Goal: Navigation & Orientation: Find specific page/section

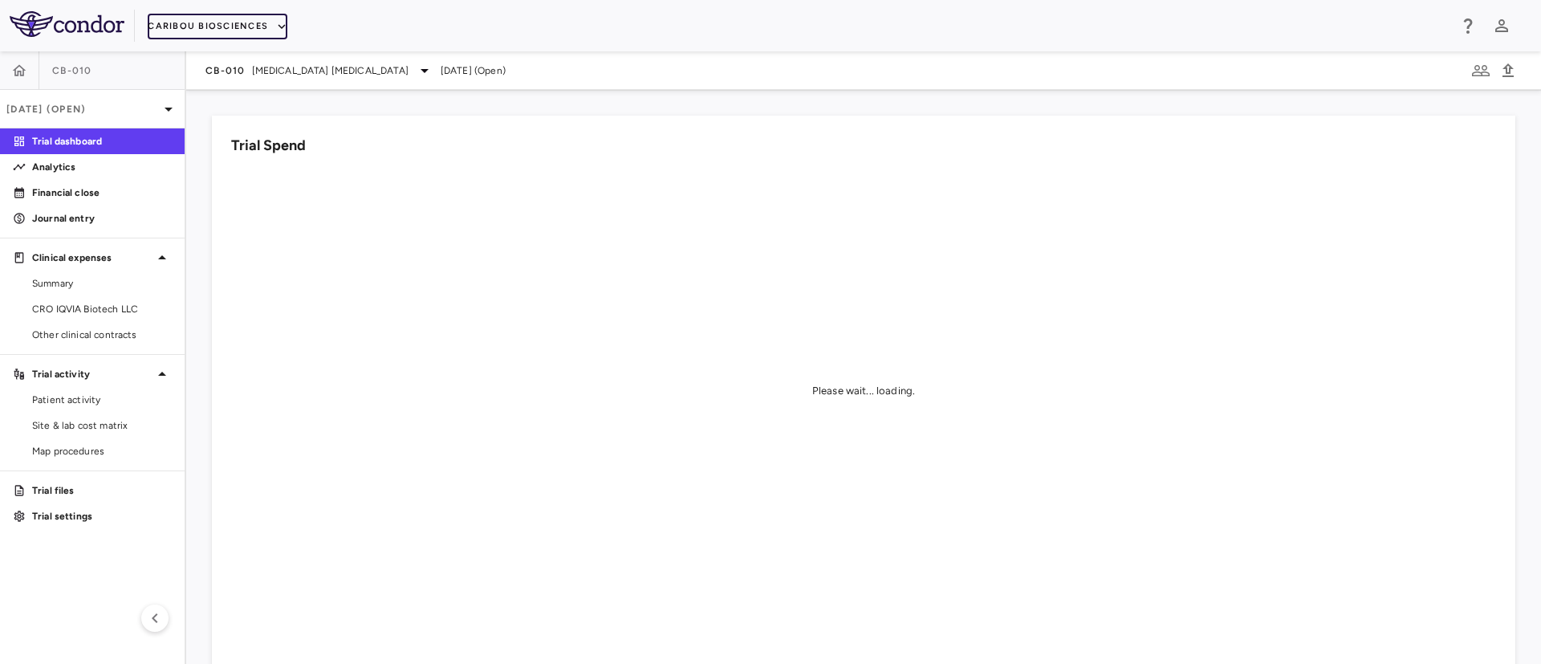
click at [263, 26] on button "Caribou Biosciences" at bounding box center [218, 27] width 140 height 26
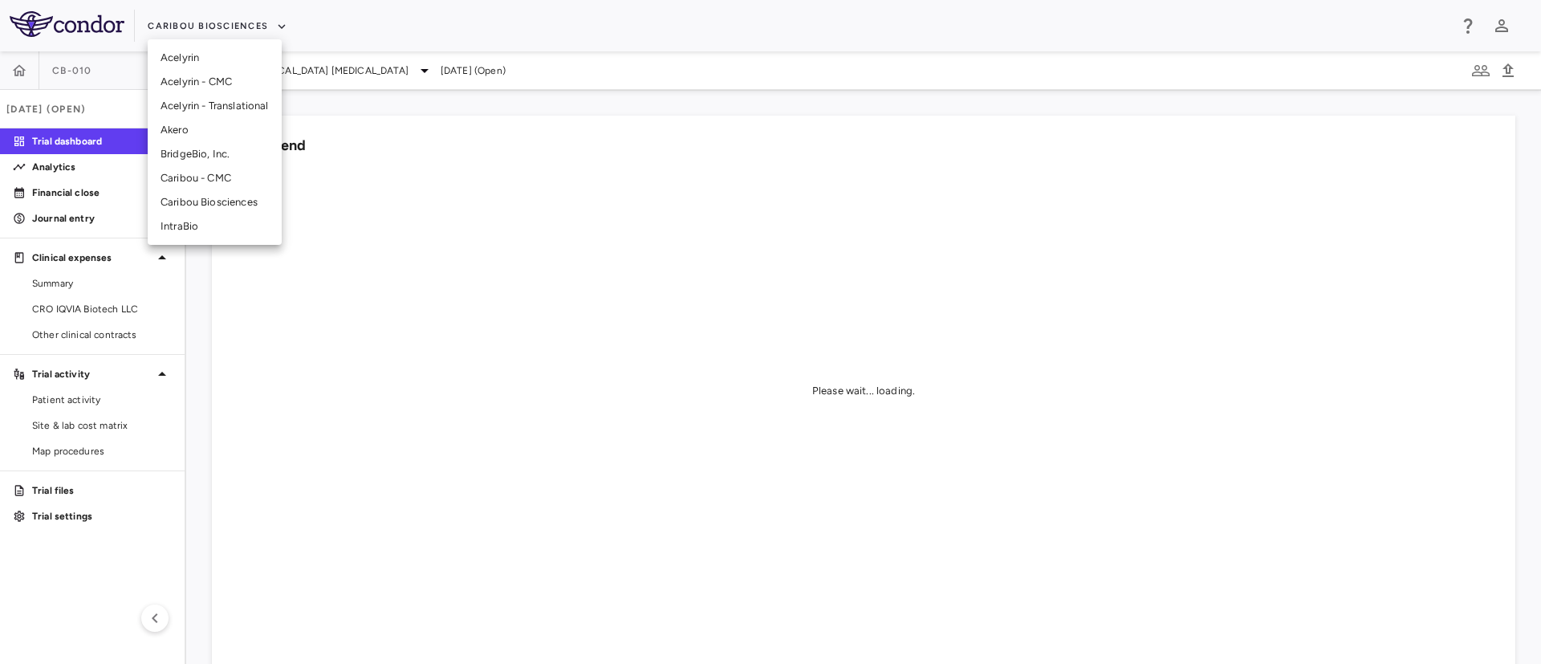
click at [175, 230] on li "IntraBio" at bounding box center [215, 226] width 134 height 24
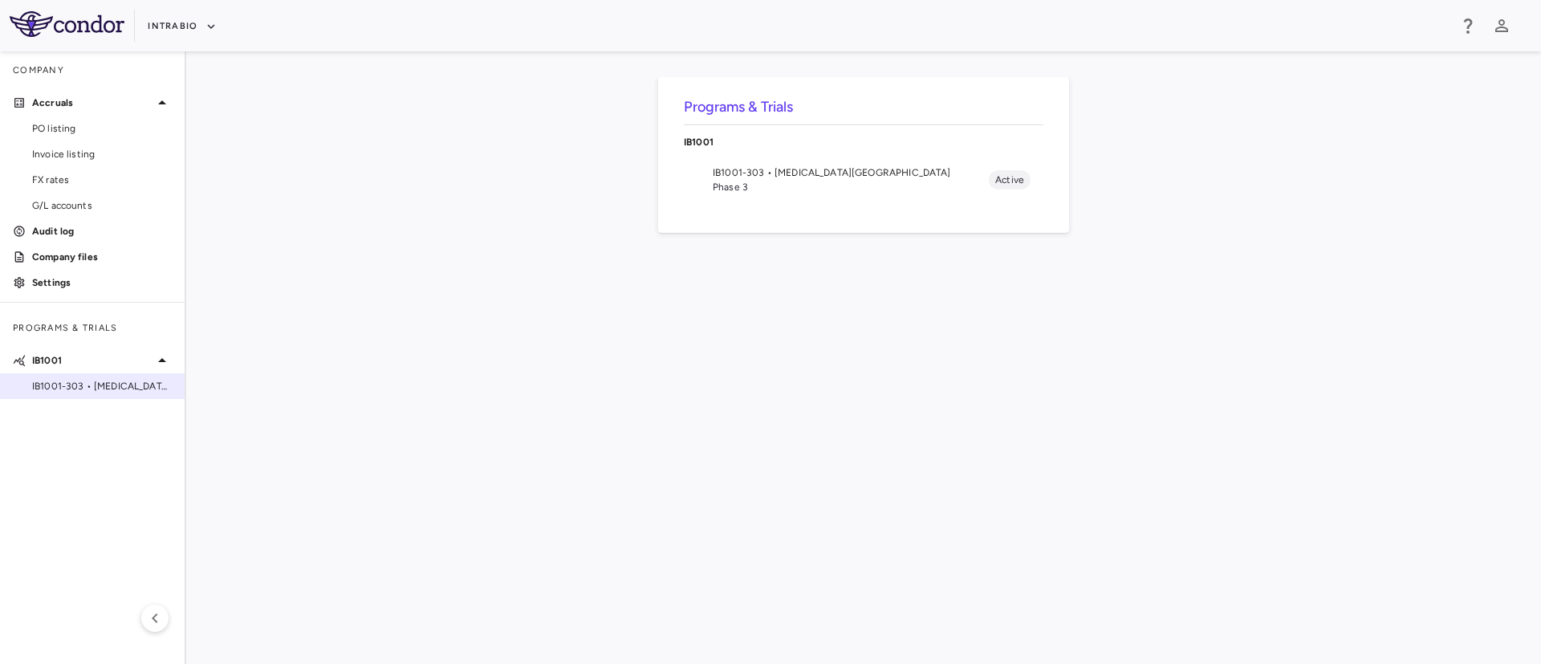
click at [86, 389] on span "IB1001-303 • [MEDICAL_DATA][GEOGRAPHIC_DATA]" at bounding box center [102, 386] width 140 height 14
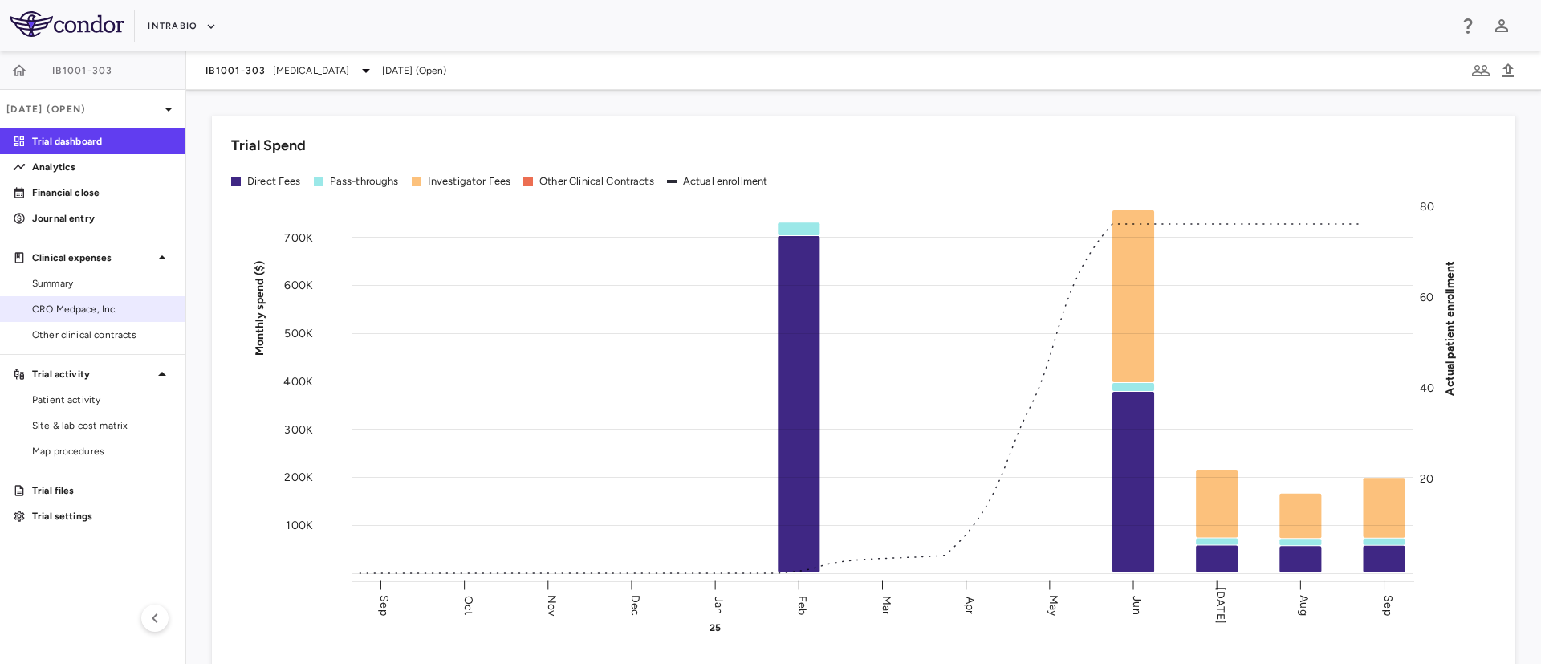
click at [59, 306] on span "CRO Medpace, Inc." at bounding box center [102, 309] width 140 height 14
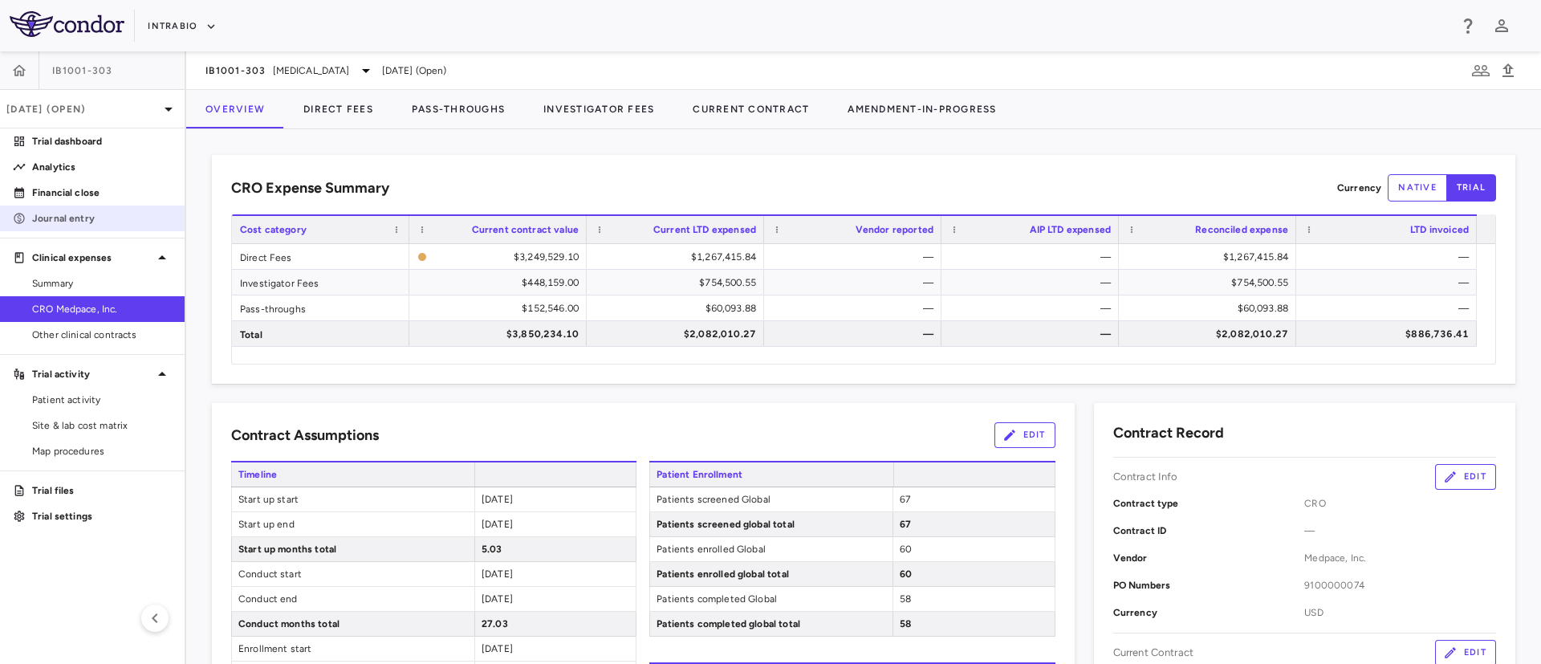
click at [95, 221] on p "Journal entry" at bounding box center [102, 218] width 140 height 14
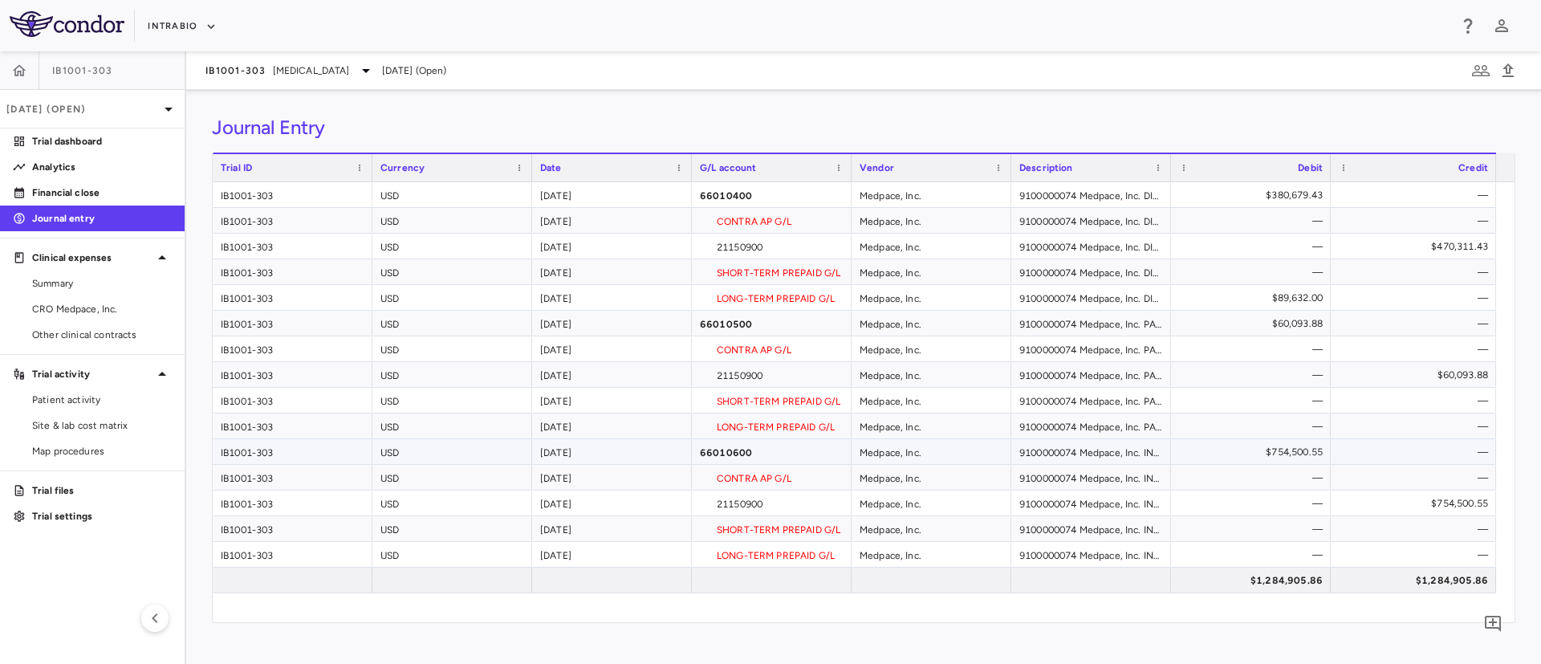
scroll to position [37, 0]
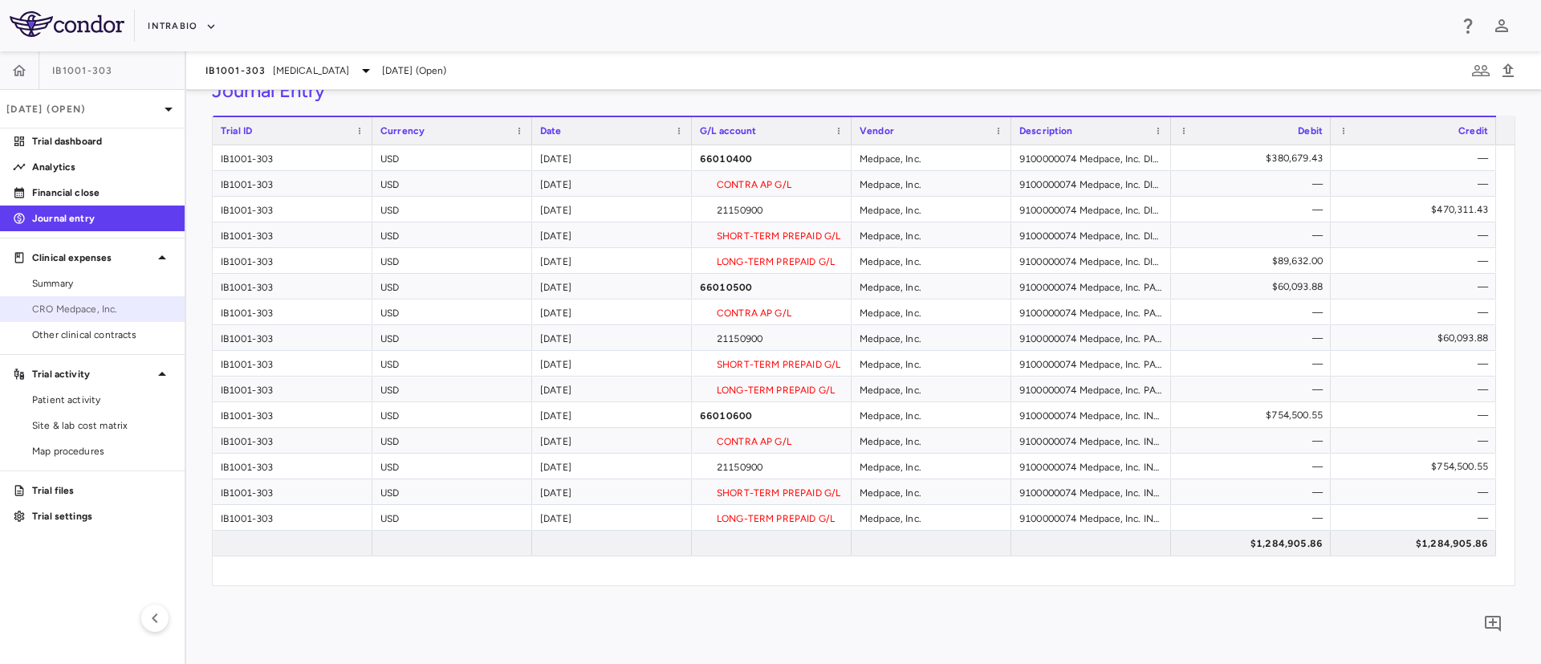
click at [66, 312] on span "CRO Medpace, Inc." at bounding box center [102, 309] width 140 height 14
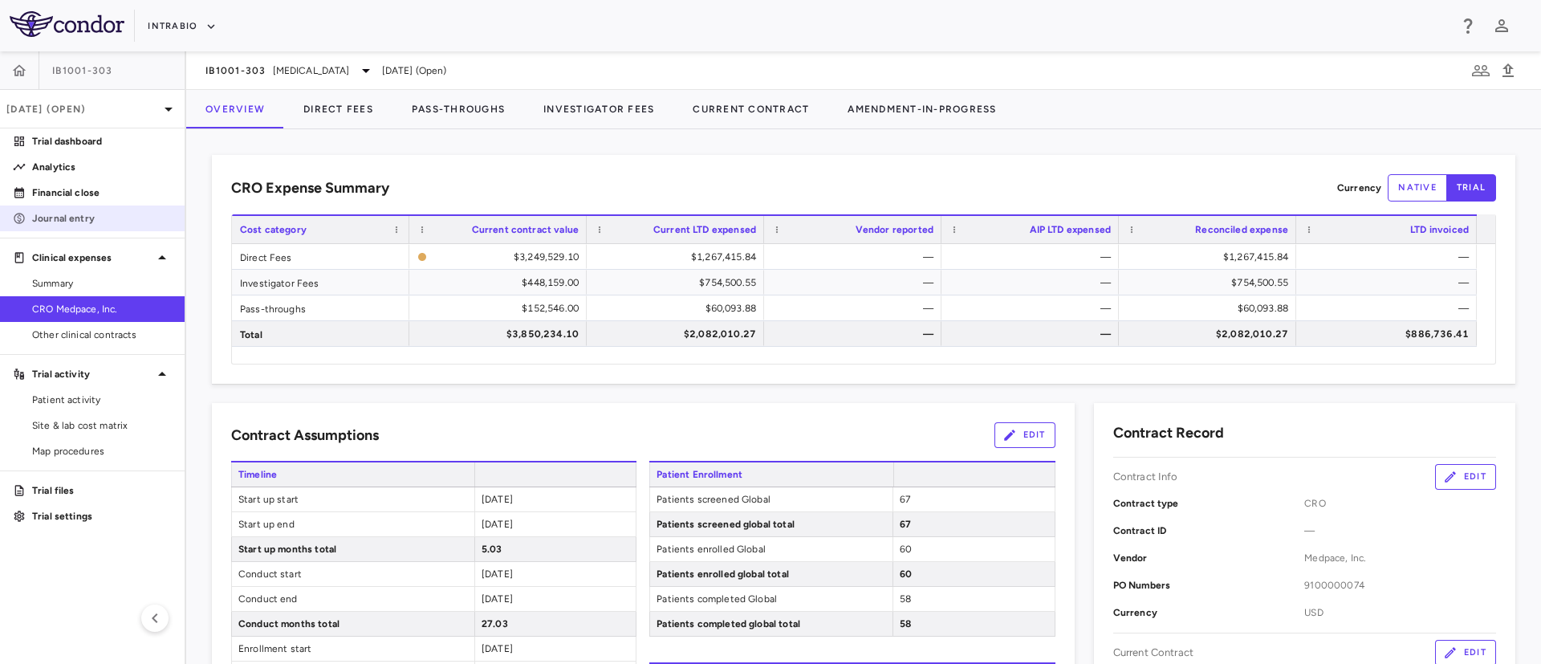
click at [64, 220] on p "Journal entry" at bounding box center [102, 218] width 140 height 14
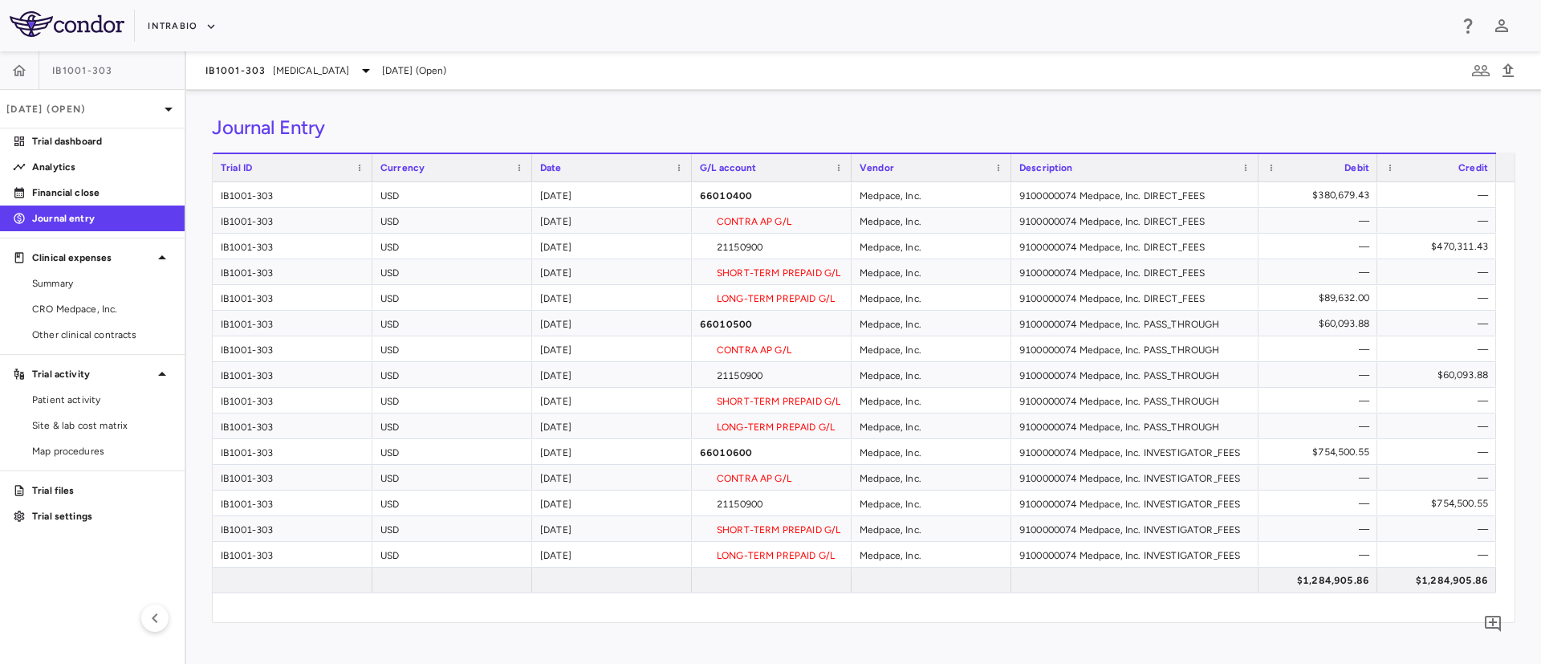
drag, startPoint x: 1171, startPoint y: 169, endPoint x: 1258, endPoint y: 173, distance: 87.6
click at [1258, 173] on div at bounding box center [1258, 167] width 6 height 27
click at [63, 318] on link "CRO Medpace, Inc." at bounding box center [92, 309] width 185 height 24
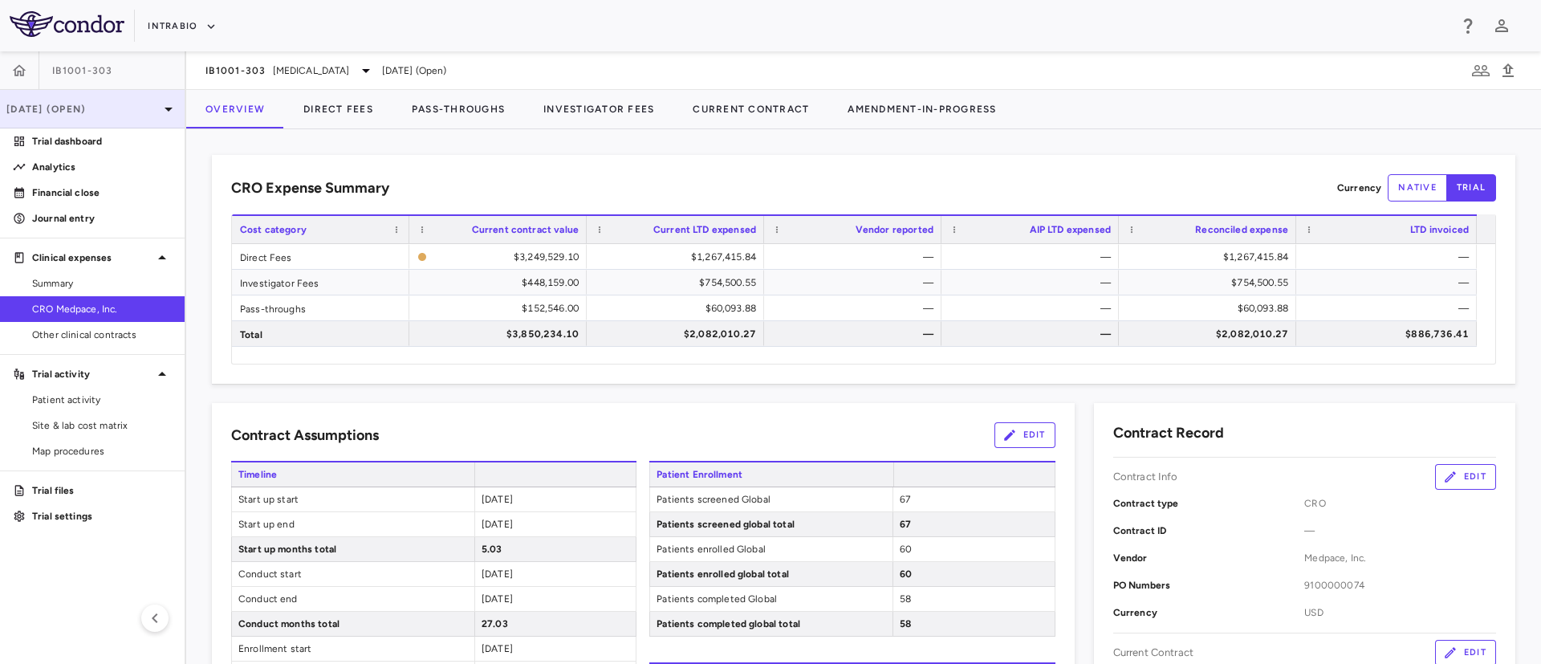
click at [164, 115] on icon at bounding box center [168, 109] width 19 height 19
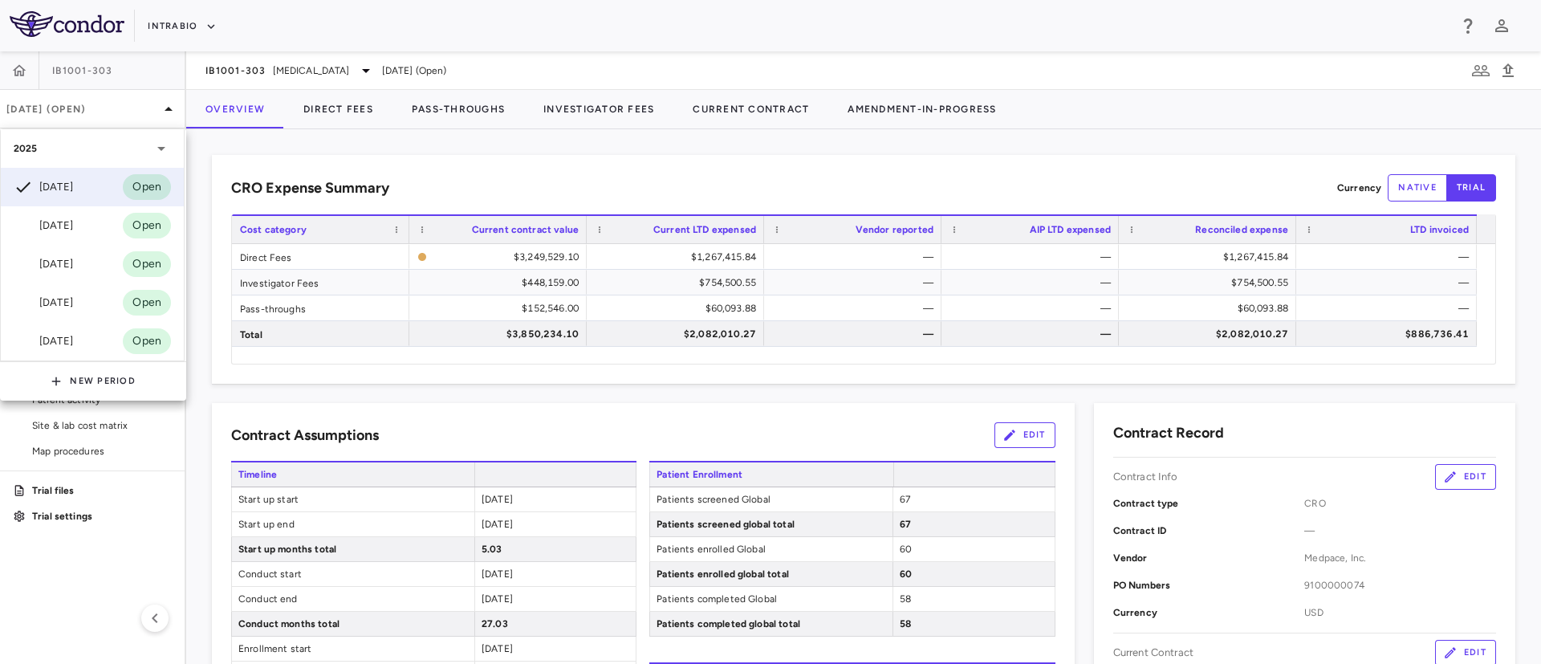
click at [565, 0] on div at bounding box center [770, 332] width 1541 height 664
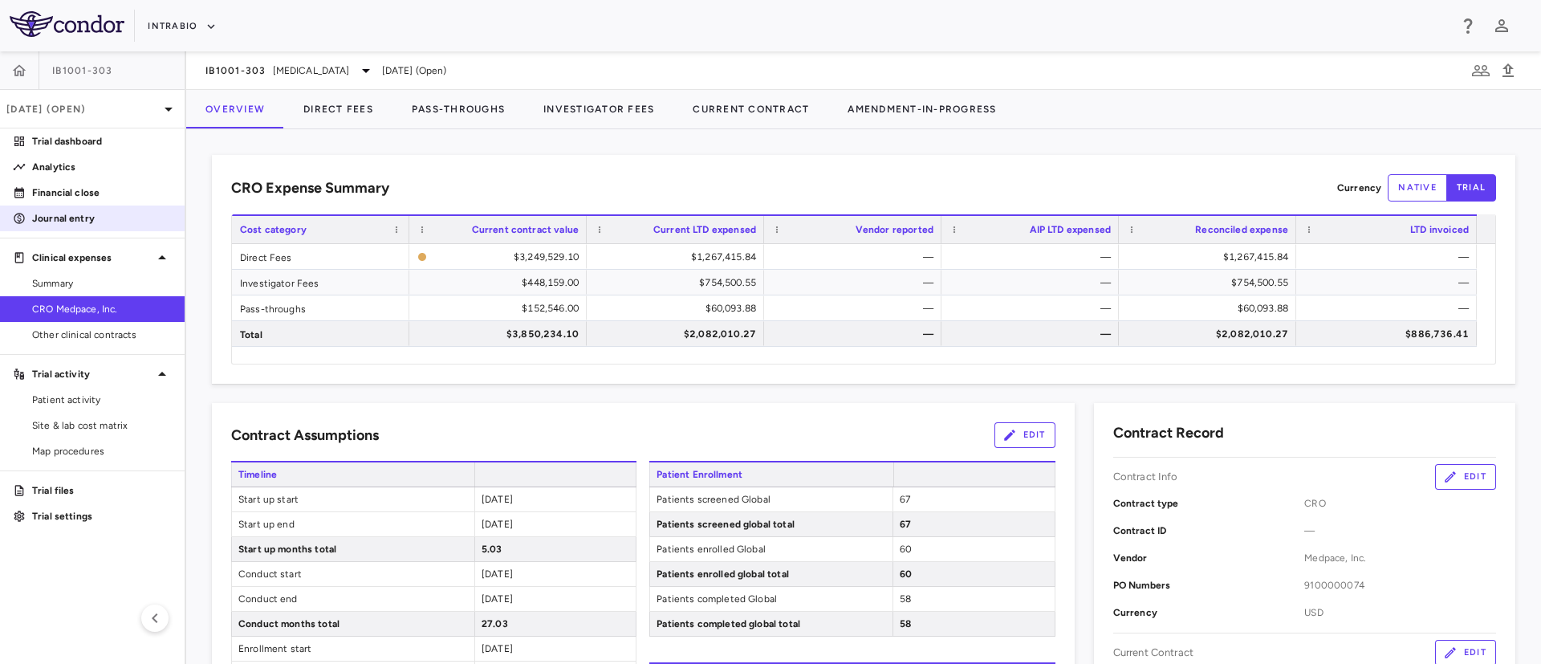
click at [63, 214] on p "Journal entry" at bounding box center [102, 218] width 140 height 14
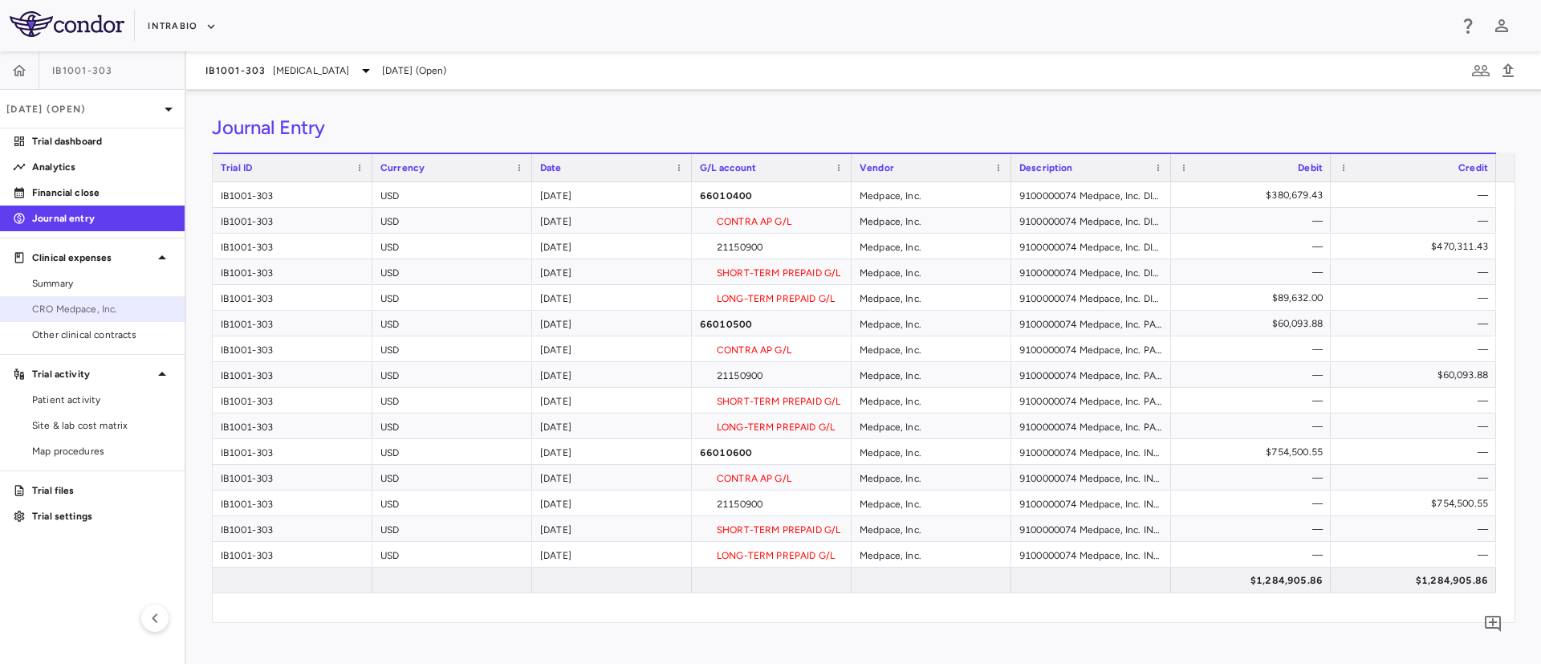
click at [72, 307] on span "CRO Medpace, Inc." at bounding box center [102, 309] width 140 height 14
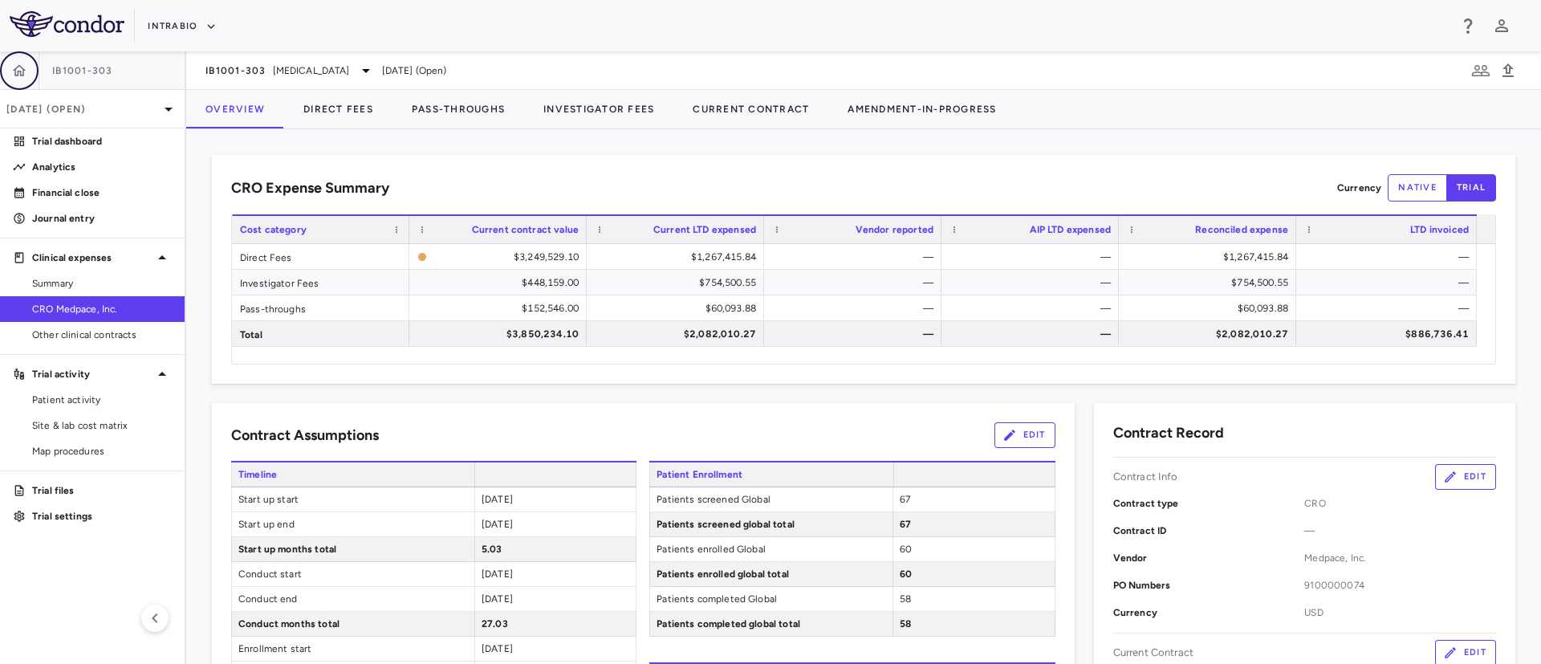
click at [16, 70] on icon "button" at bounding box center [19, 71] width 16 height 16
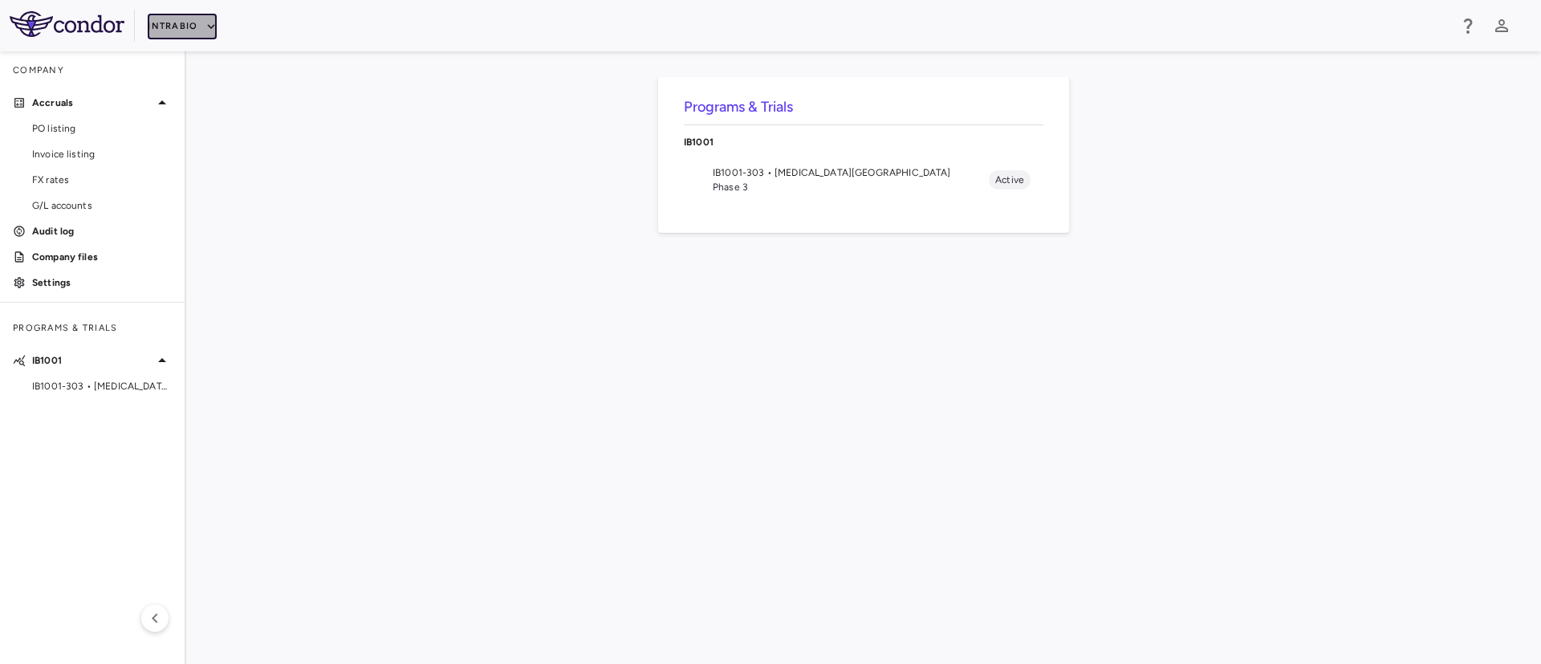
click at [210, 22] on icon "button" at bounding box center [211, 26] width 14 height 14
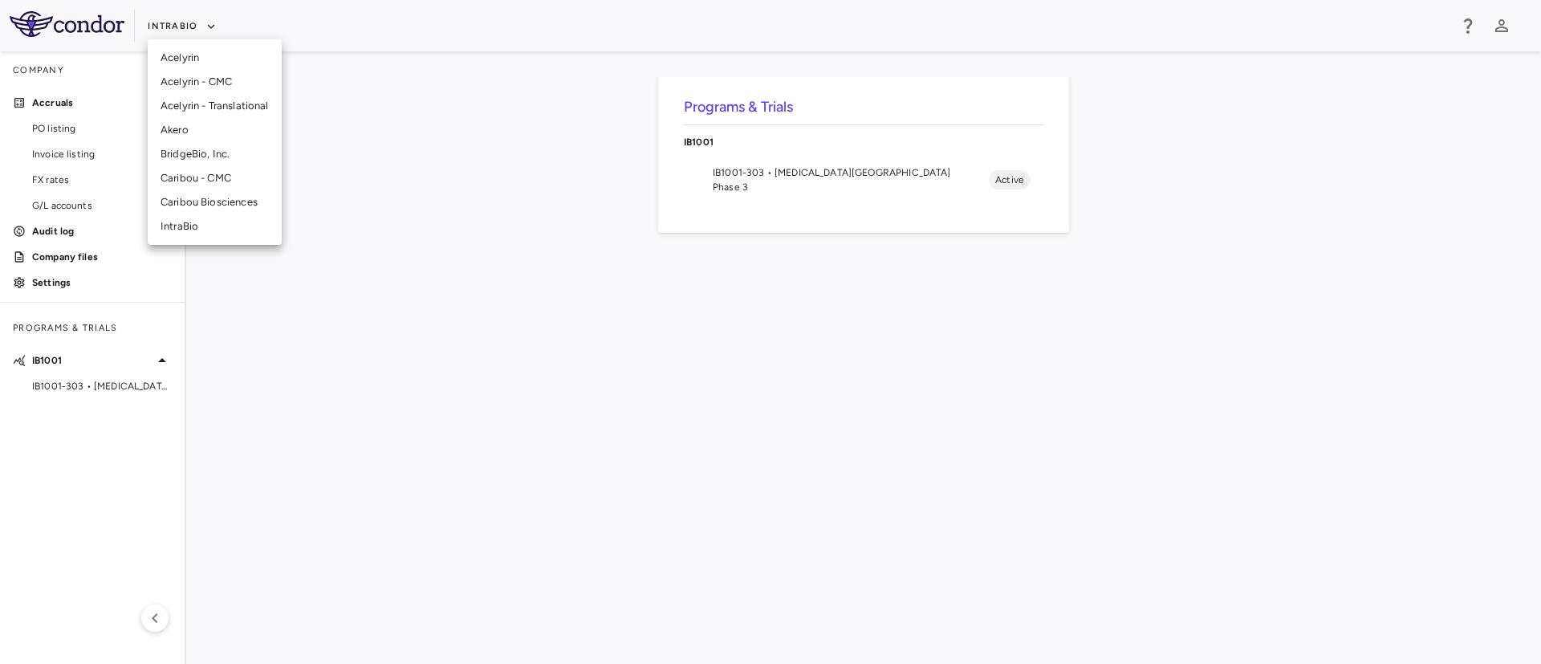
click at [188, 128] on li "Akero" at bounding box center [215, 130] width 134 height 24
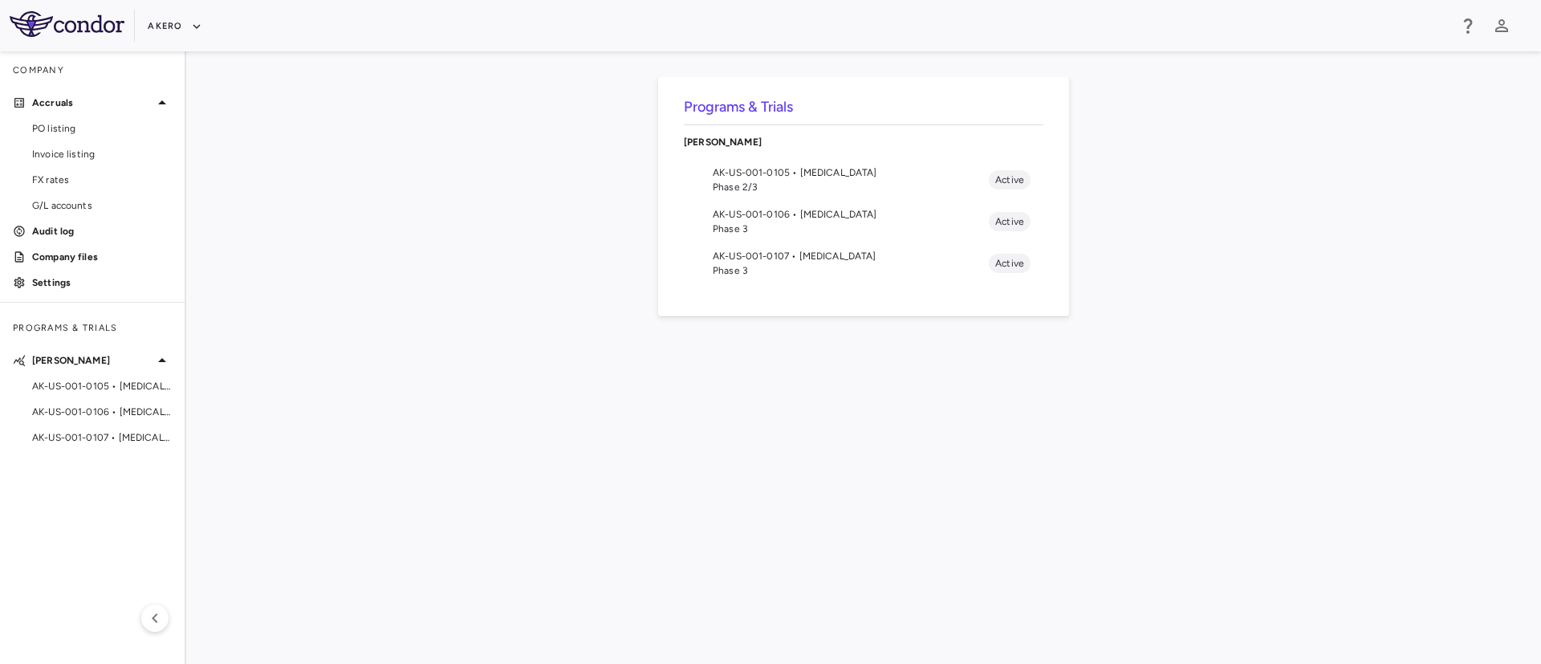
click at [777, 180] on span "Phase 2/3" at bounding box center [851, 187] width 276 height 14
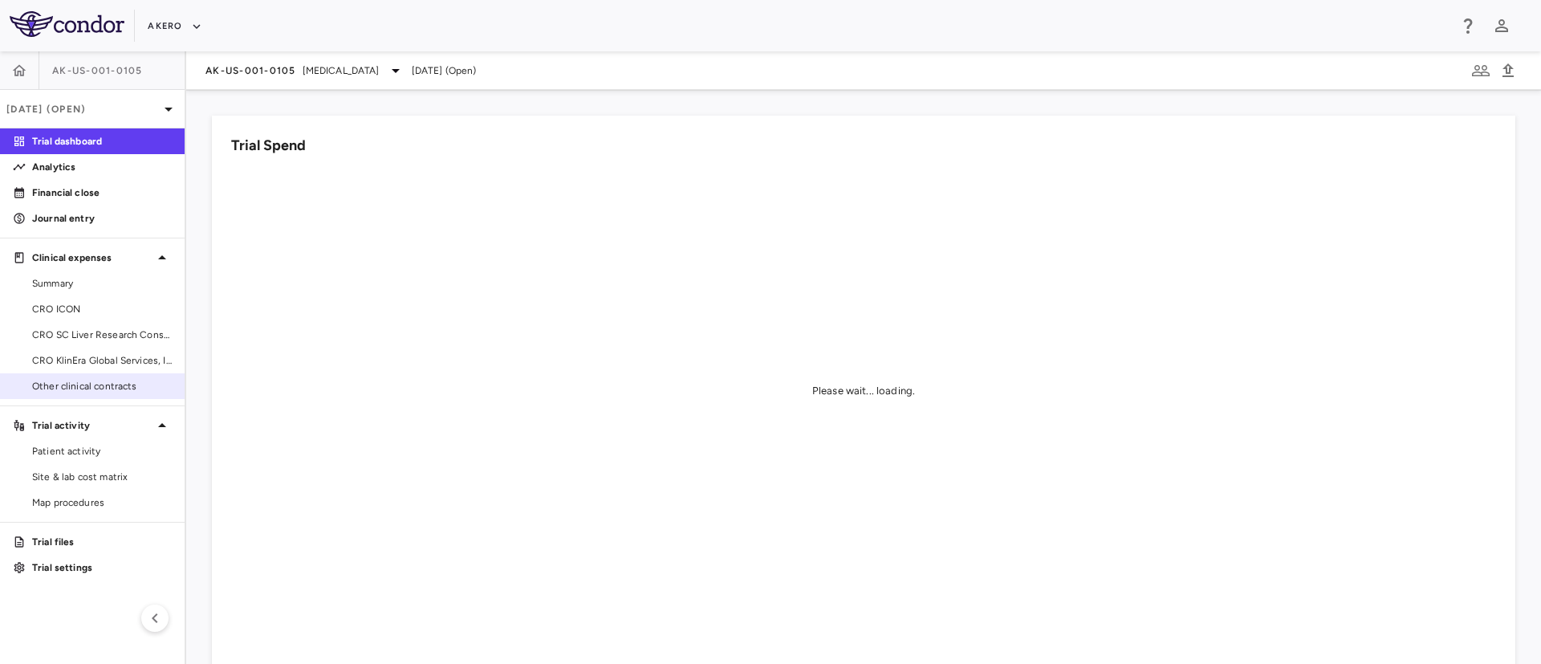
click at [97, 388] on span "Other clinical contracts" at bounding box center [102, 386] width 140 height 14
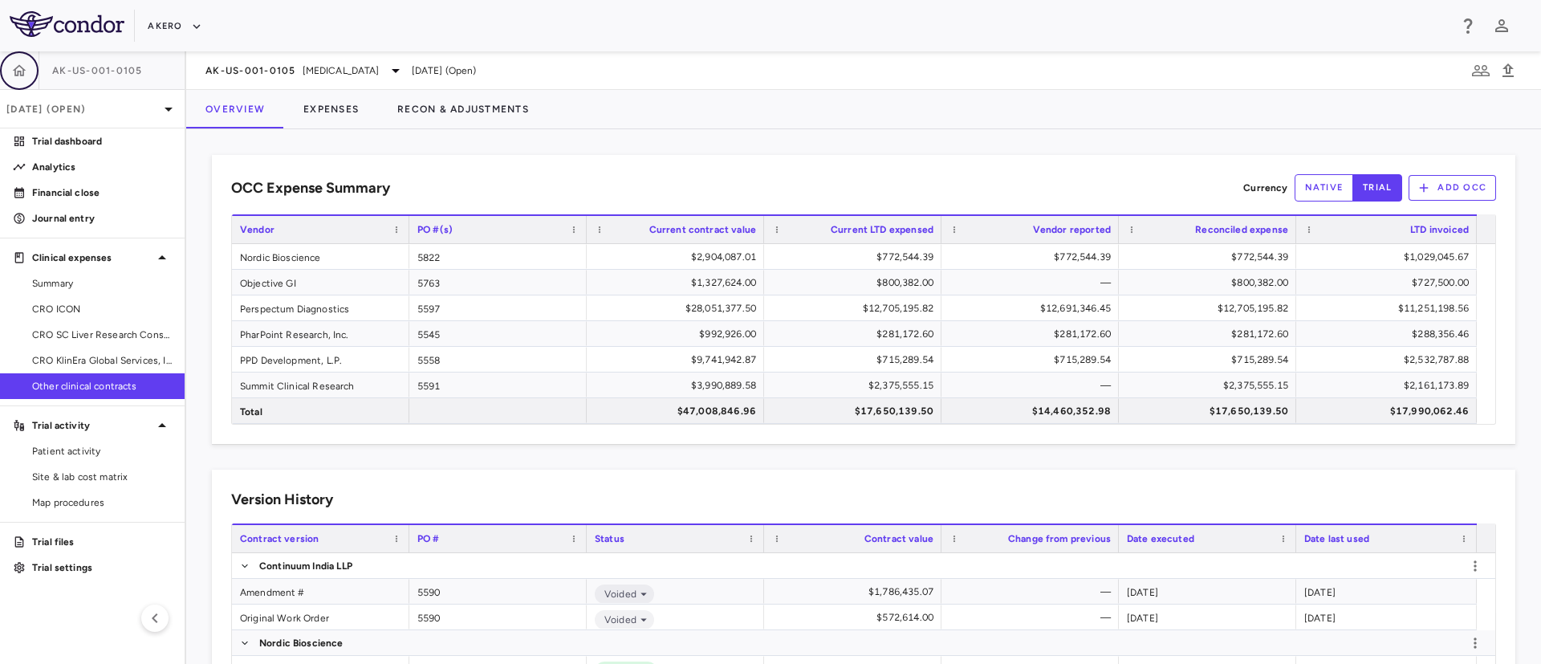
click at [18, 61] on button "button" at bounding box center [19, 70] width 39 height 39
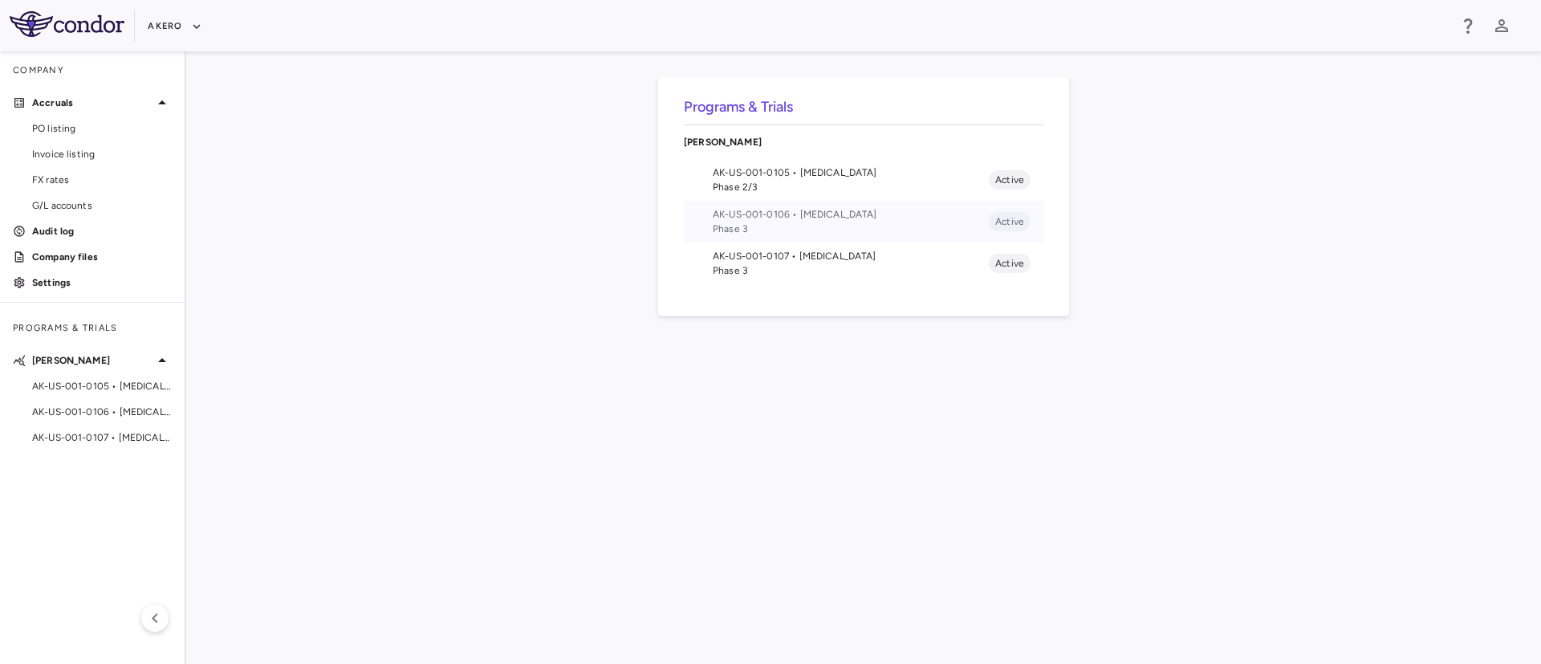
click at [778, 220] on span "AK-US-001-0106 • [MEDICAL_DATA]" at bounding box center [851, 214] width 276 height 14
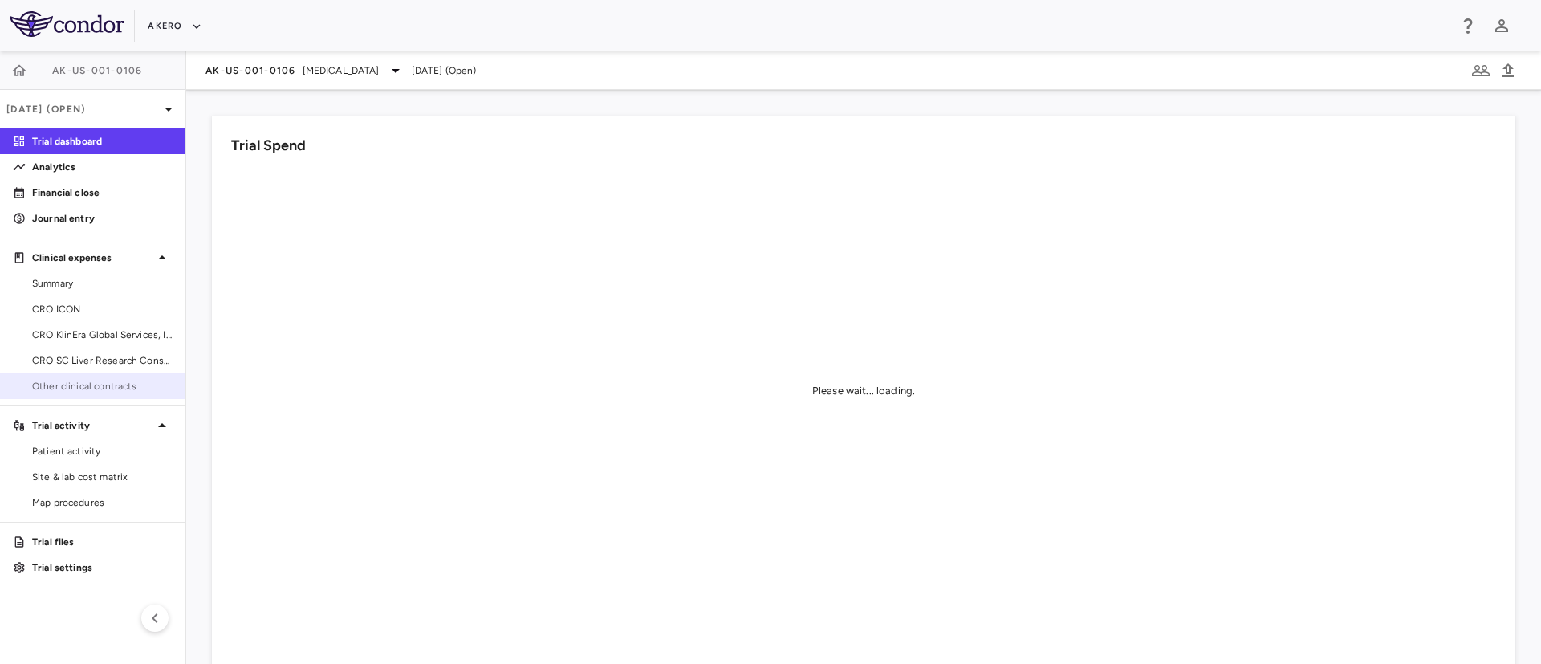
click at [108, 393] on link "Other clinical contracts" at bounding box center [92, 386] width 185 height 24
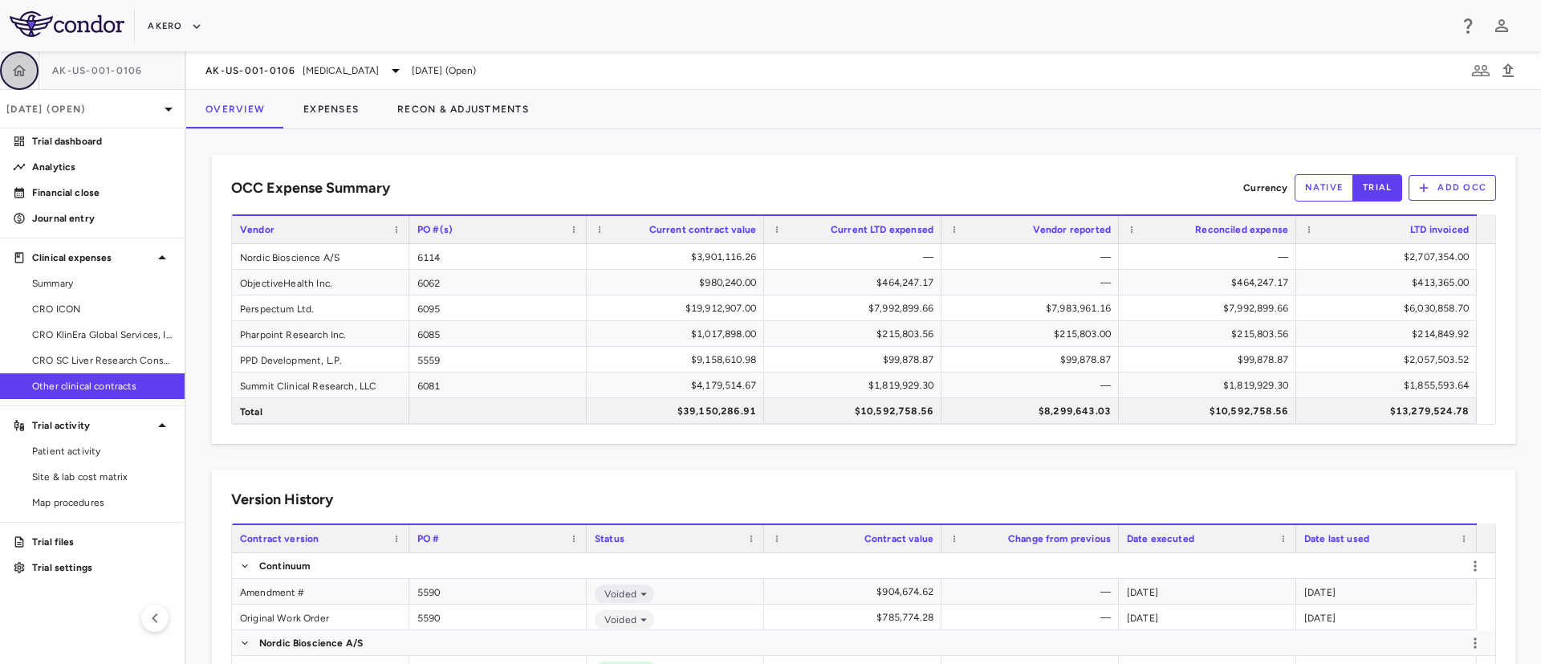
click at [17, 70] on icon "button" at bounding box center [19, 71] width 16 height 16
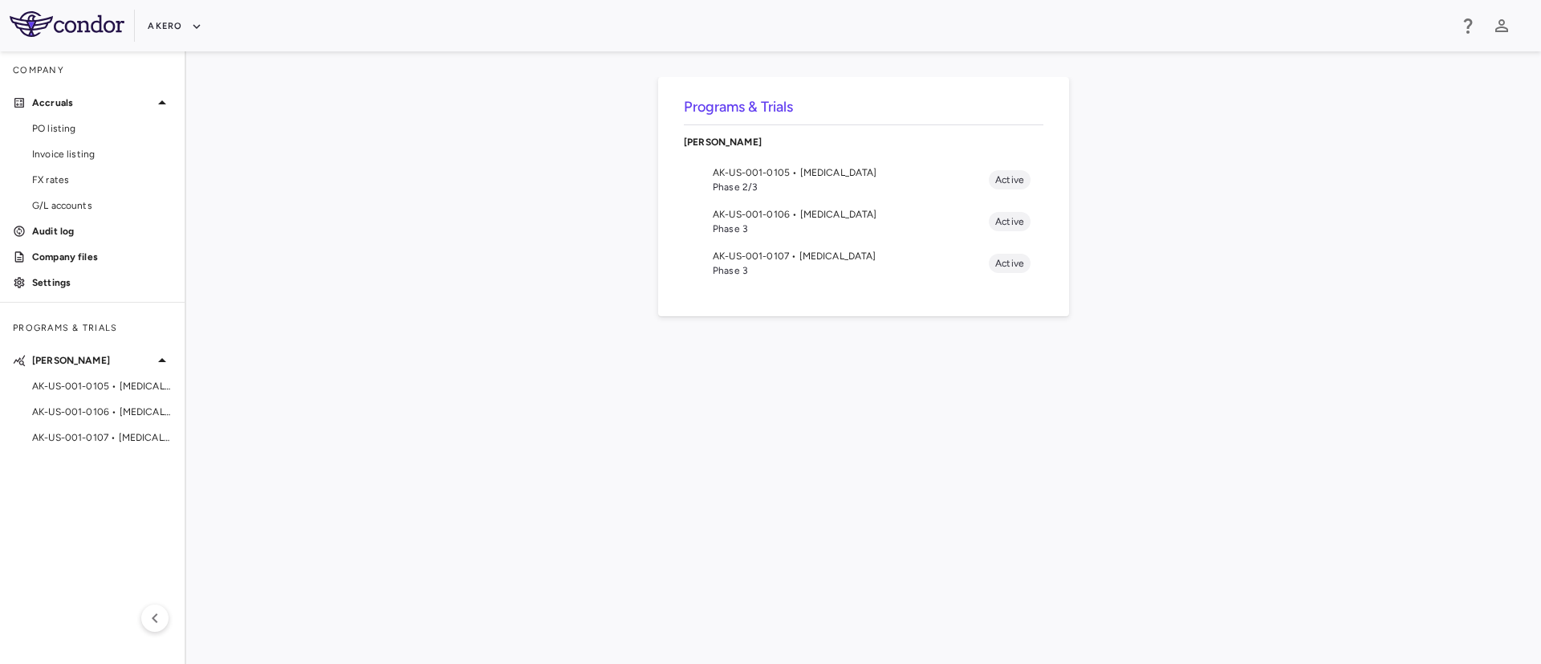
click at [825, 262] on span "AK-US-001-0107 • [MEDICAL_DATA]" at bounding box center [851, 256] width 276 height 14
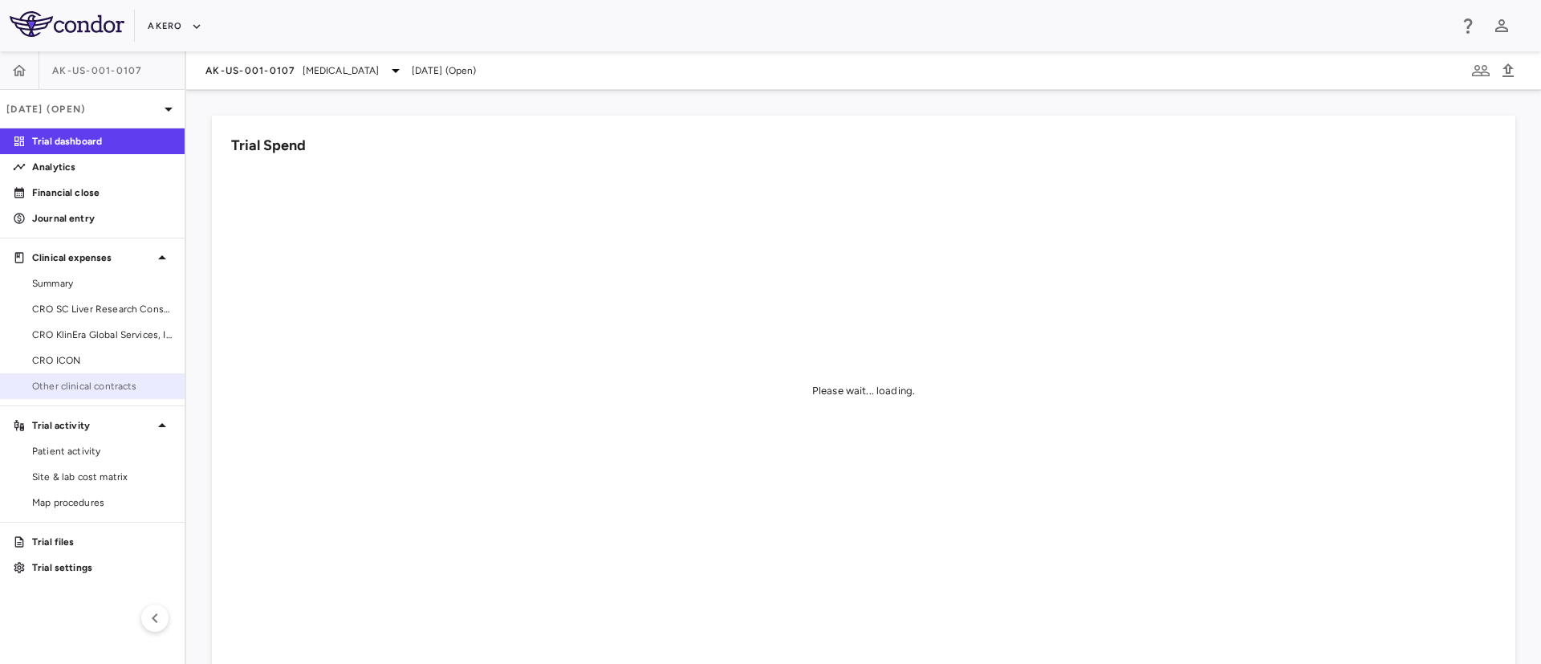
click at [76, 388] on span "Other clinical contracts" at bounding box center [102, 386] width 140 height 14
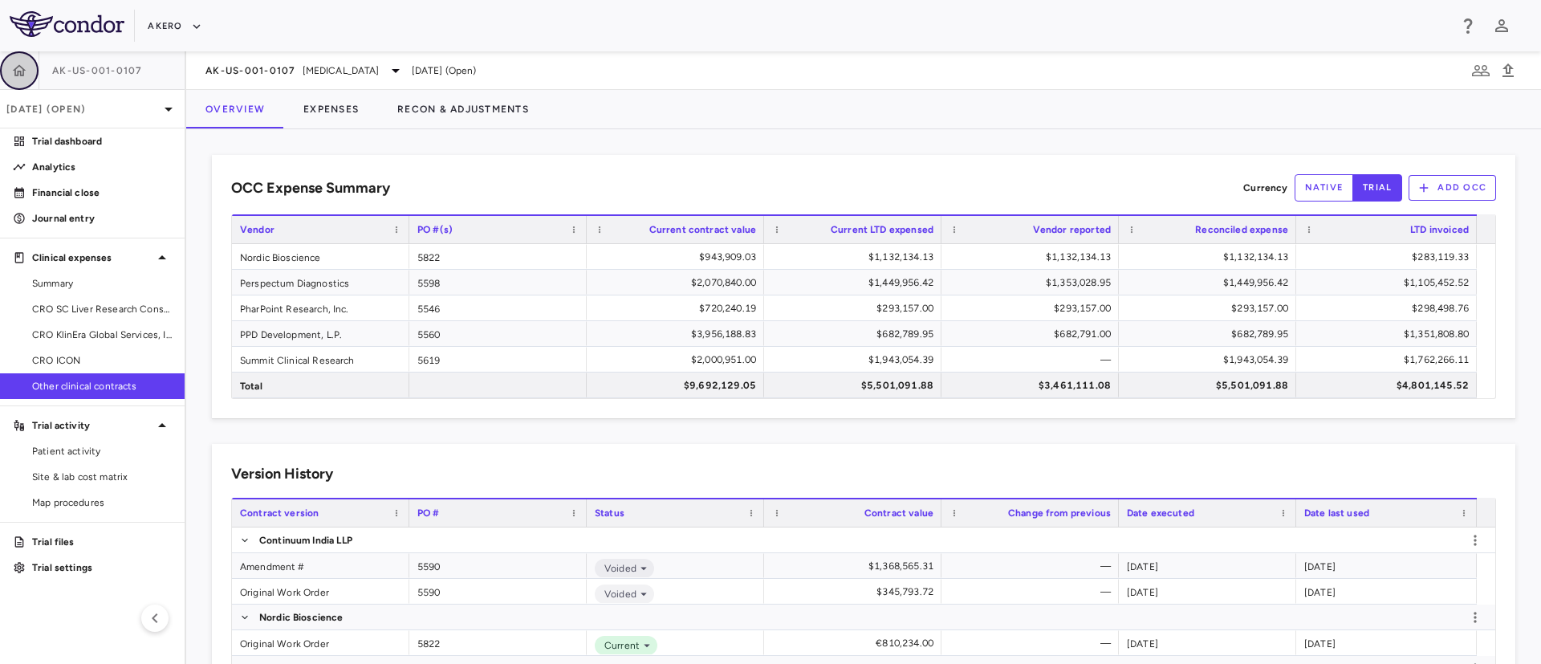
click at [15, 71] on icon "button" at bounding box center [20, 69] width 14 height 11
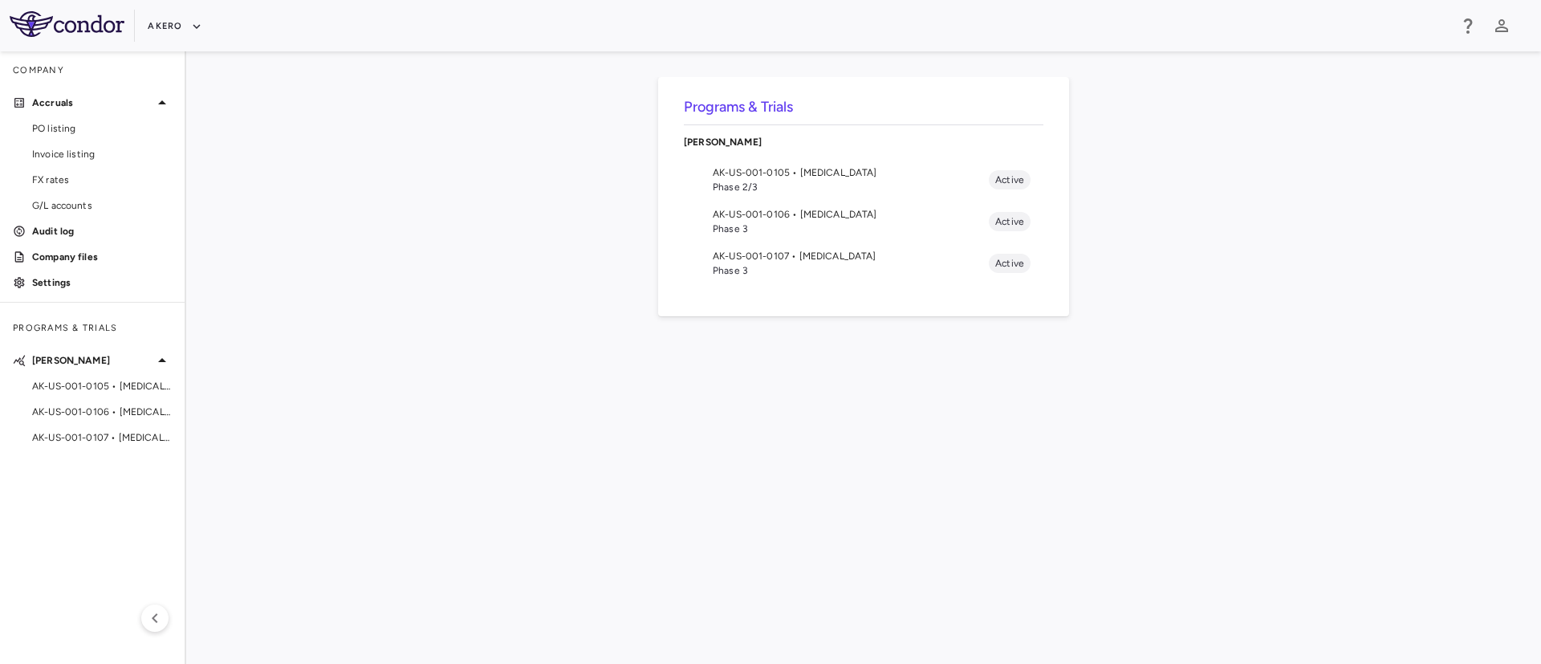
click at [810, 210] on span "AK-US-001-0106 • [MEDICAL_DATA]" at bounding box center [851, 214] width 276 height 14
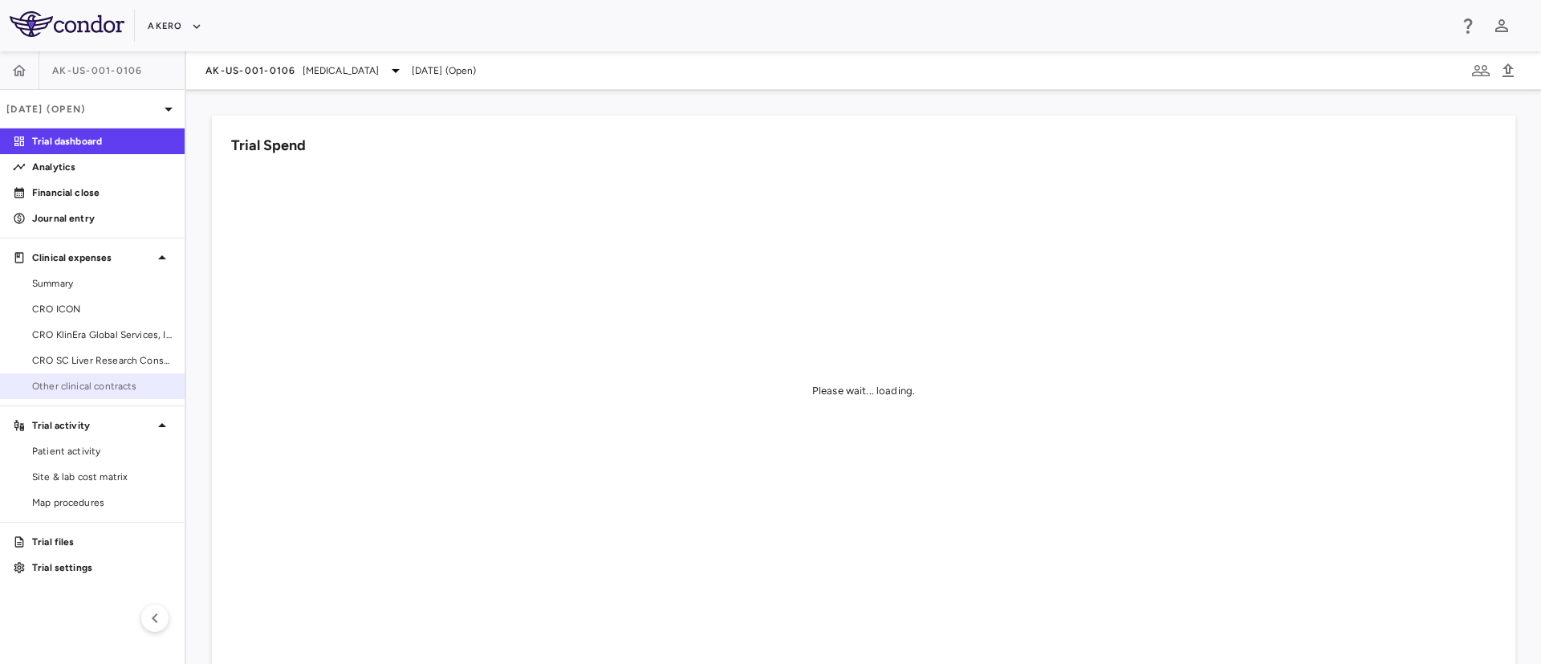
click at [74, 394] on link "Other clinical contracts" at bounding box center [92, 386] width 185 height 24
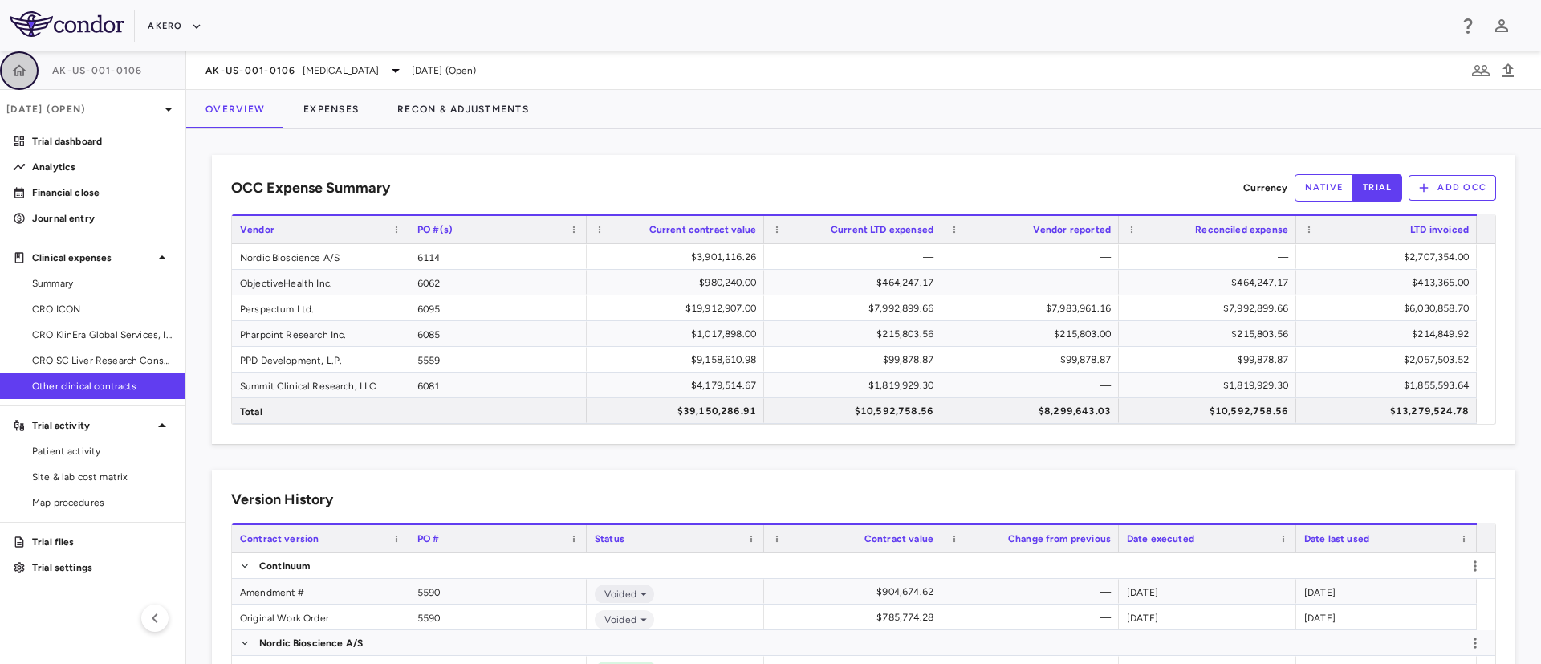
click at [12, 75] on icon "button" at bounding box center [19, 71] width 16 height 16
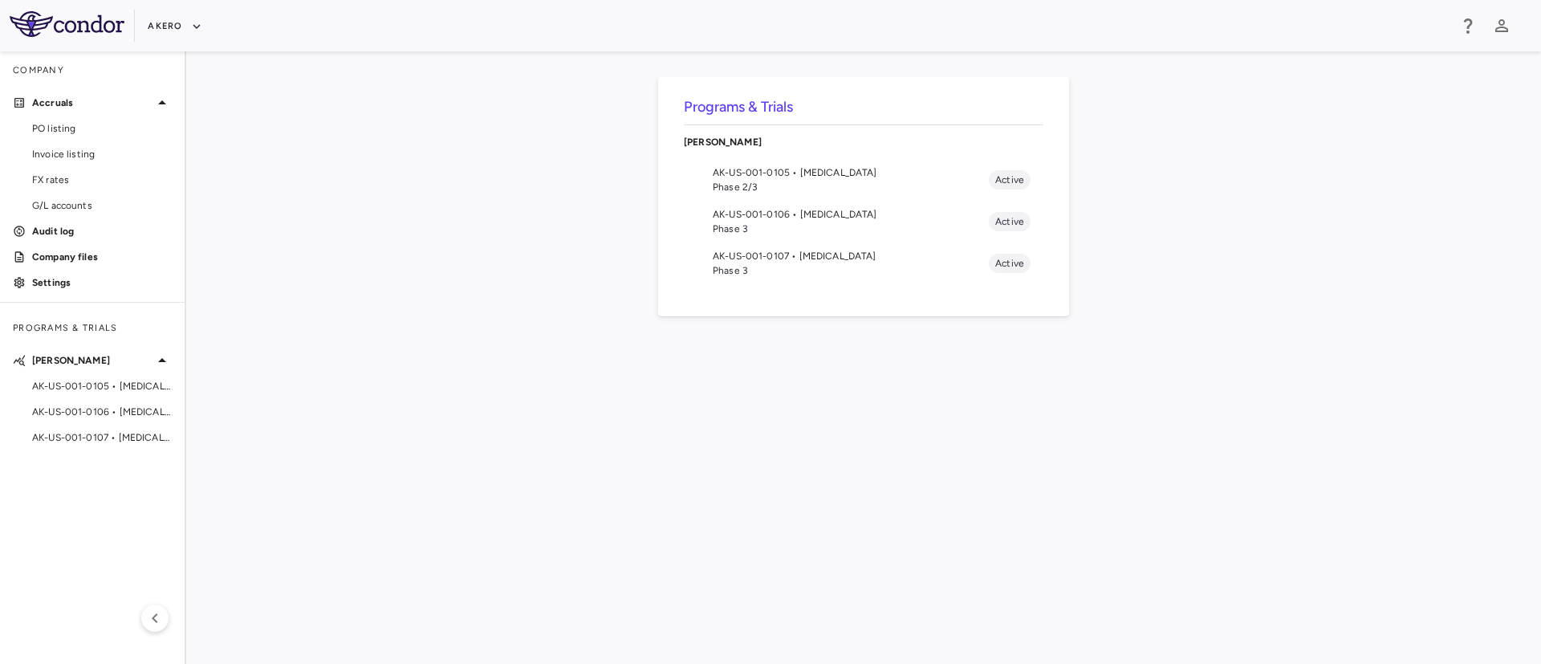
click at [796, 183] on span "Phase 2/3" at bounding box center [851, 187] width 276 height 14
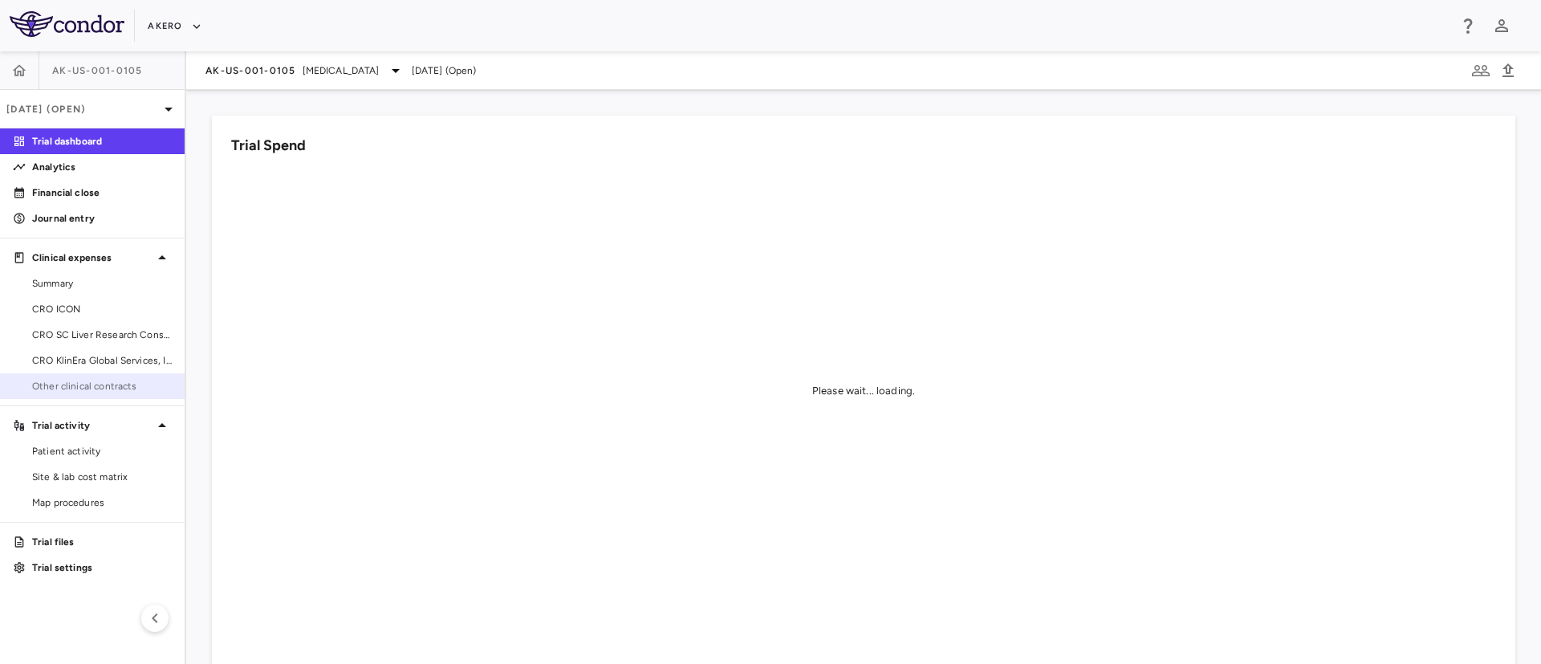
click at [72, 383] on span "Other clinical contracts" at bounding box center [102, 386] width 140 height 14
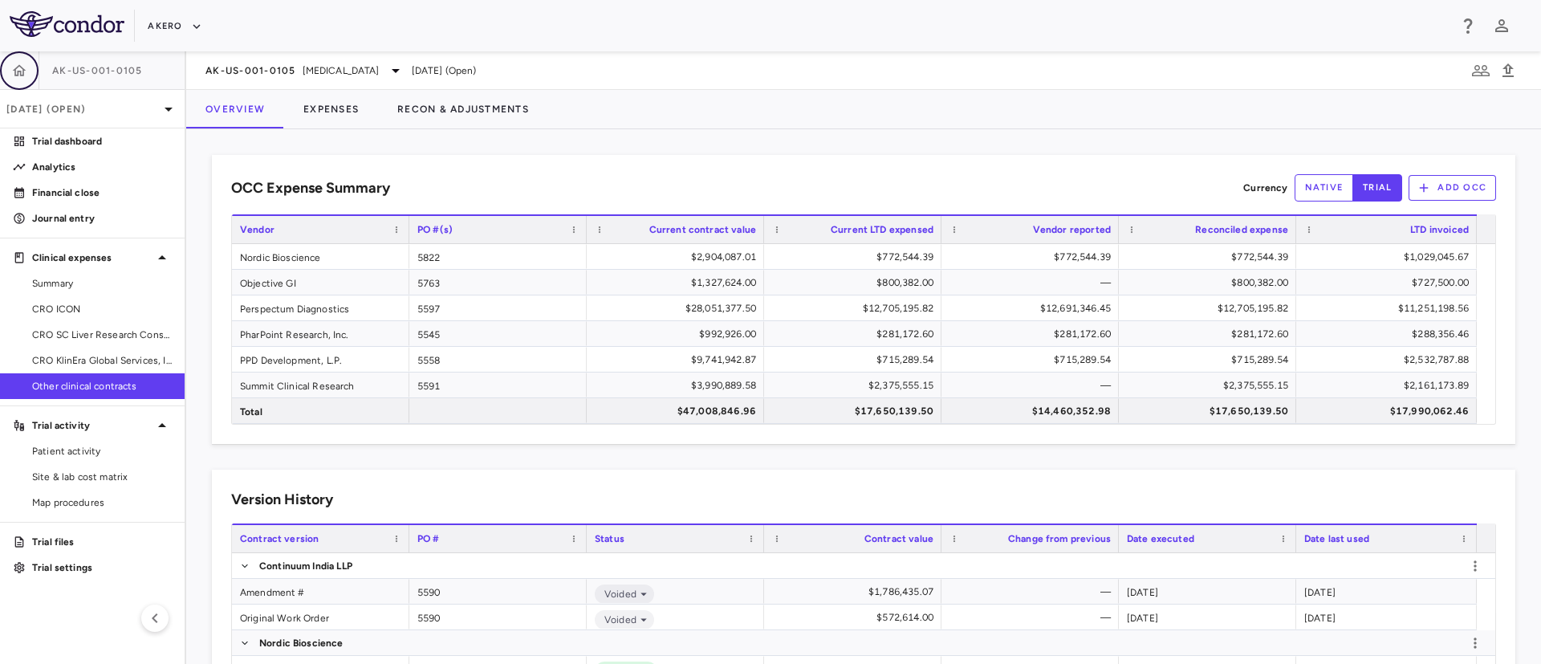
click at [4, 78] on button "button" at bounding box center [19, 70] width 39 height 39
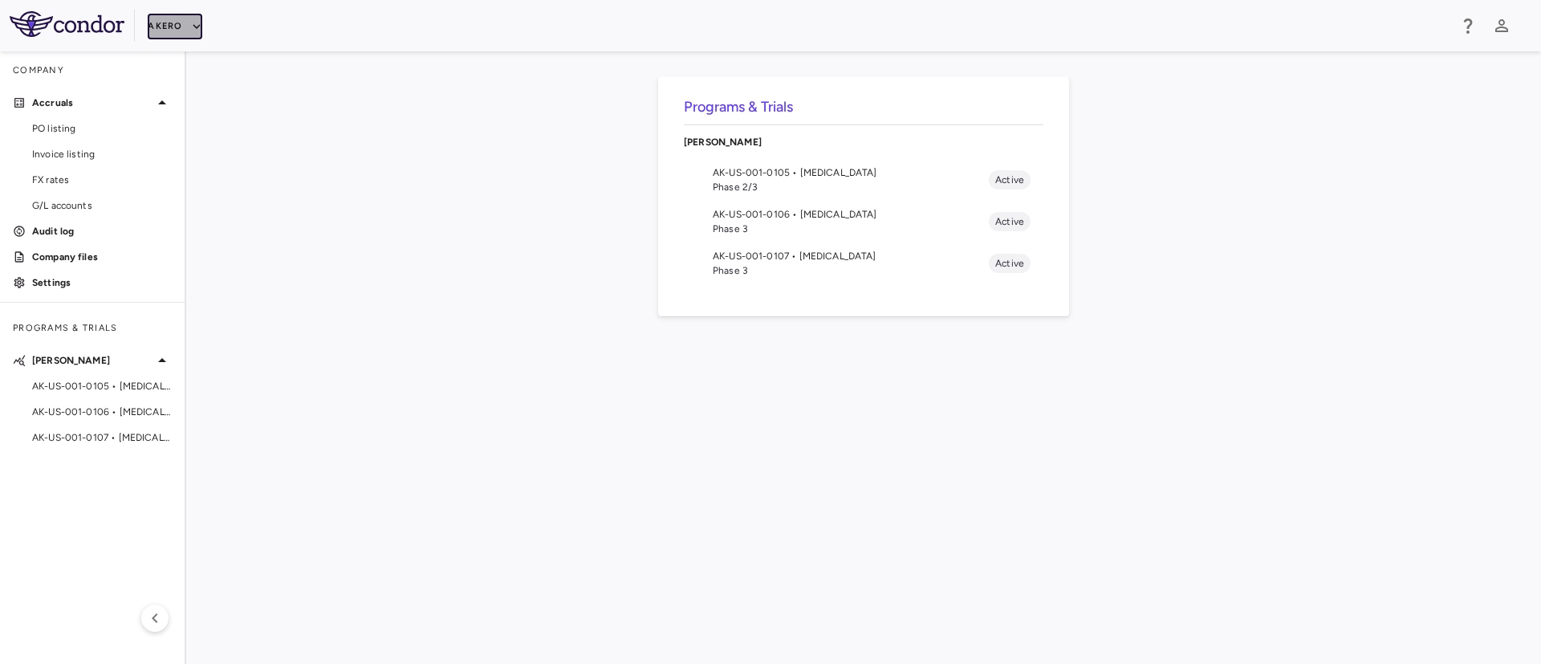
click at [181, 22] on button "Akero" at bounding box center [175, 27] width 54 height 26
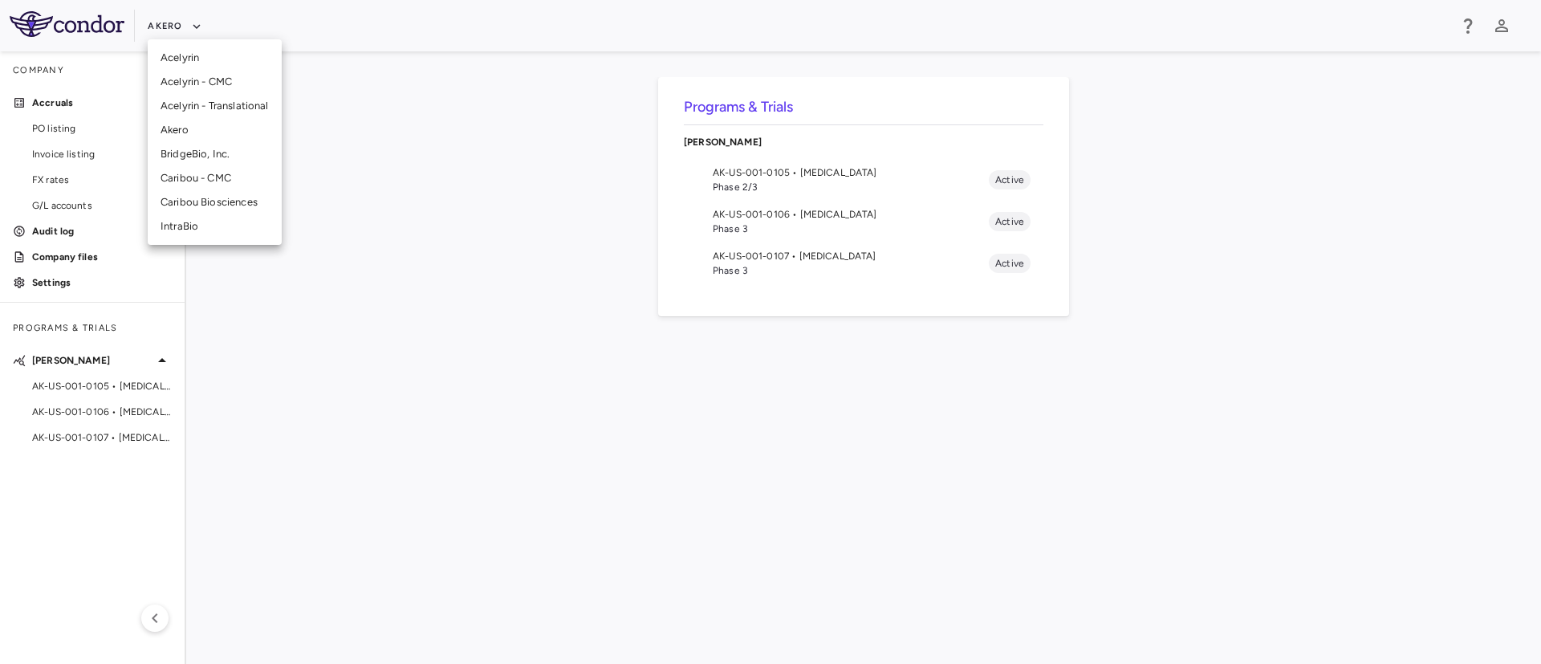
click at [225, 200] on li "Caribou Biosciences" at bounding box center [215, 202] width 134 height 24
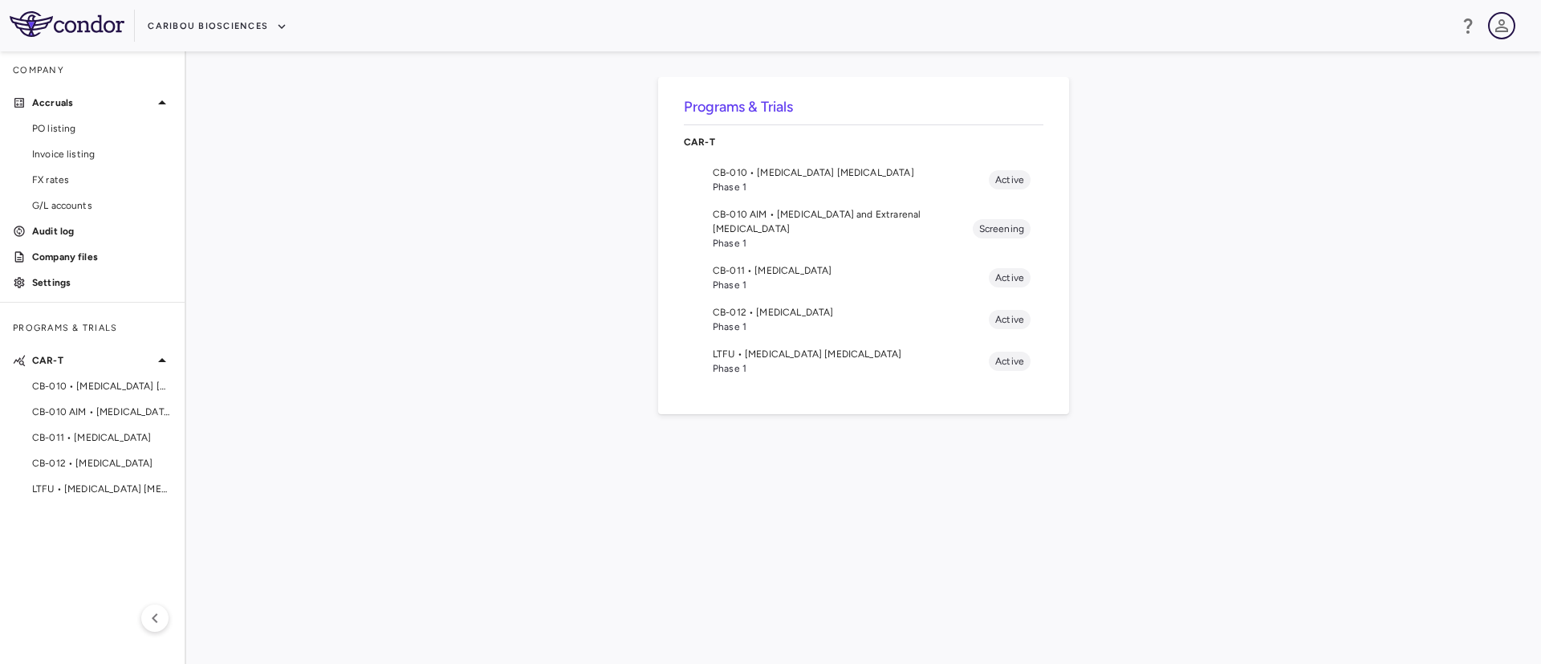
click at [1502, 27] on icon "button" at bounding box center [1502, 25] width 13 height 13
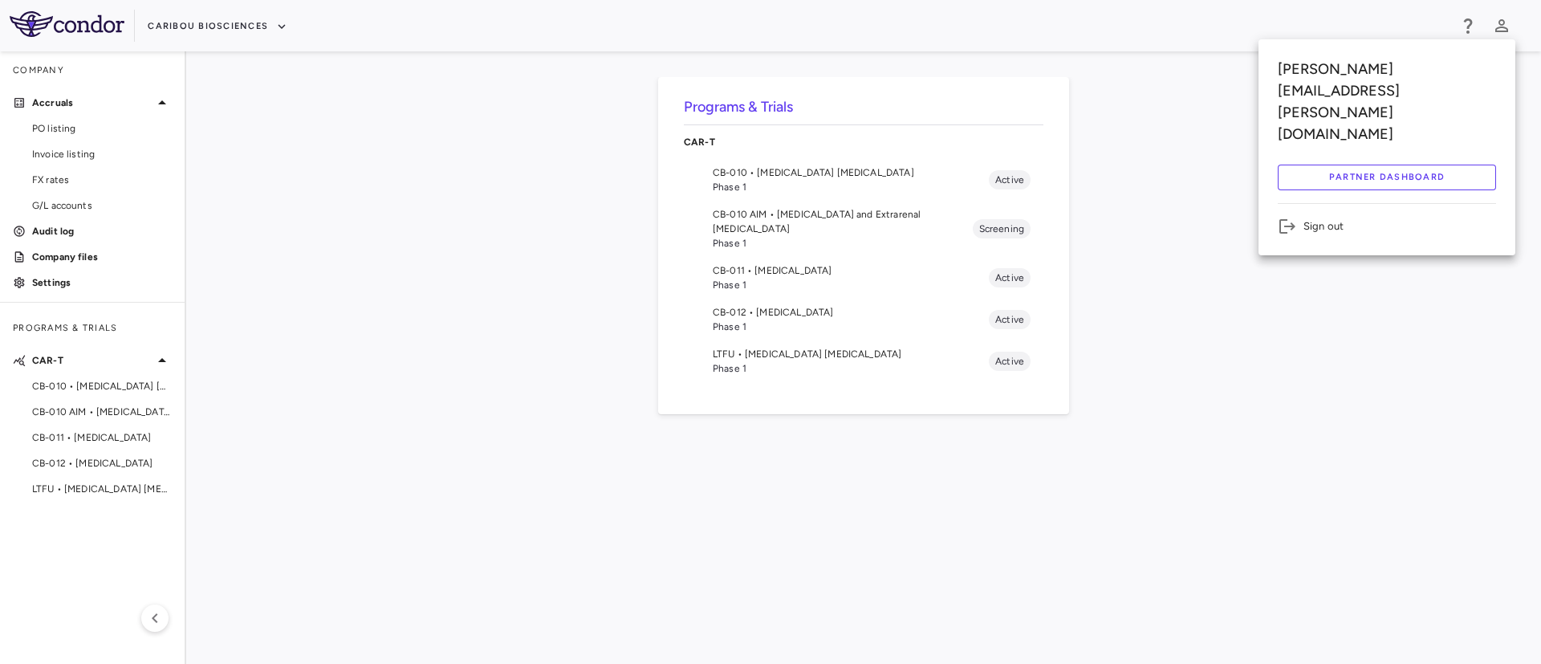
click at [1313, 217] on li "Sign out" at bounding box center [1387, 226] width 218 height 19
